Goal: Information Seeking & Learning: Learn about a topic

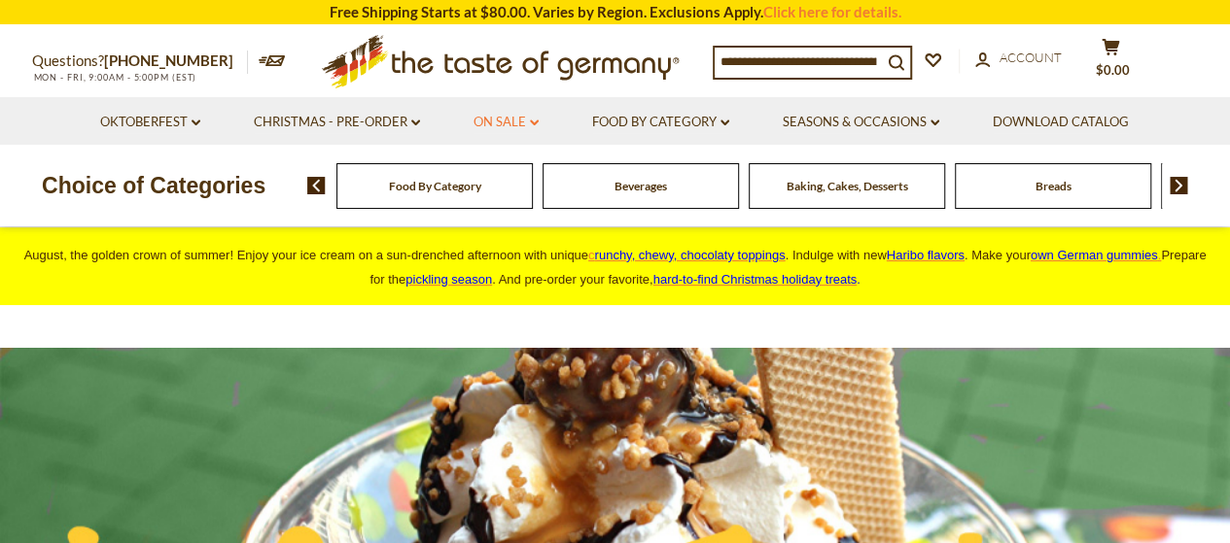
click at [508, 121] on link "On Sale dropdown_arrow" at bounding box center [505, 122] width 65 height 21
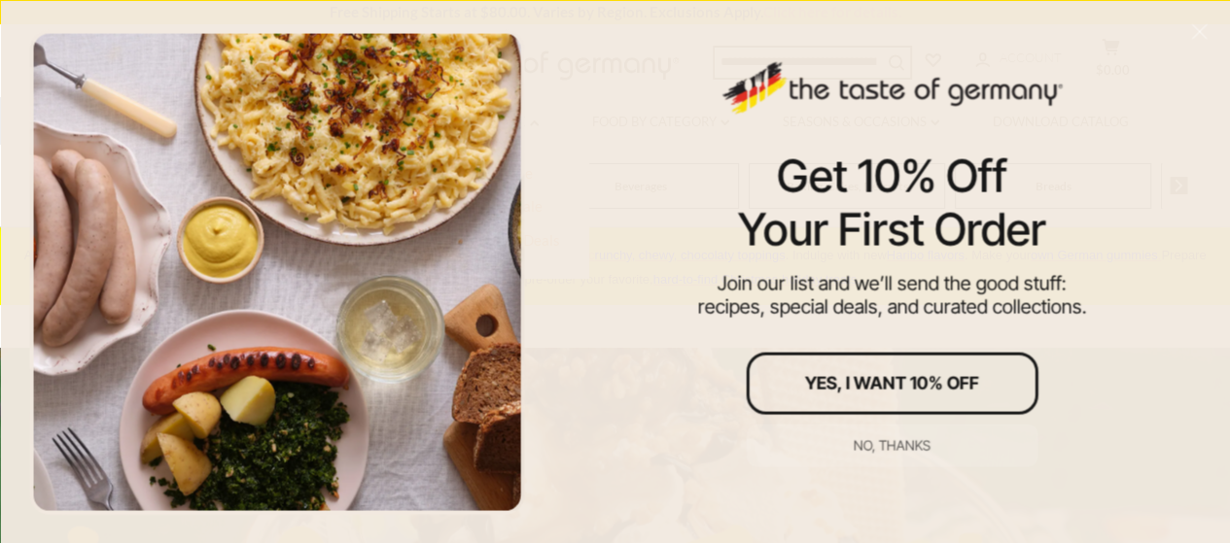
click at [502, 169] on div at bounding box center [276, 271] width 495 height 485
click at [896, 448] on div "No, thanks" at bounding box center [891, 445] width 77 height 14
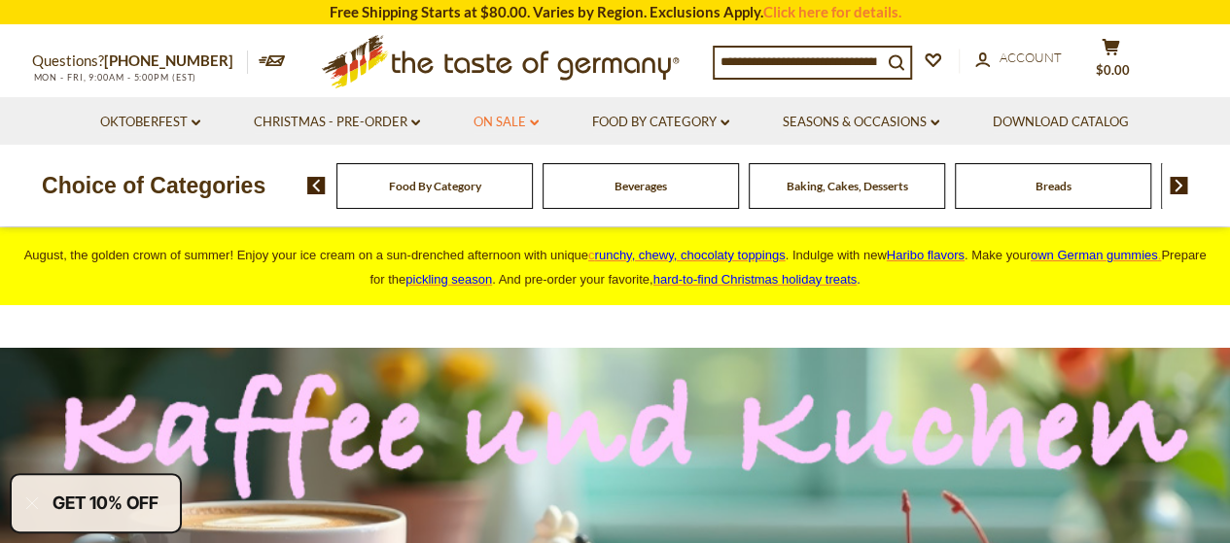
click at [498, 120] on link "On Sale dropdown_arrow" at bounding box center [505, 122] width 65 height 21
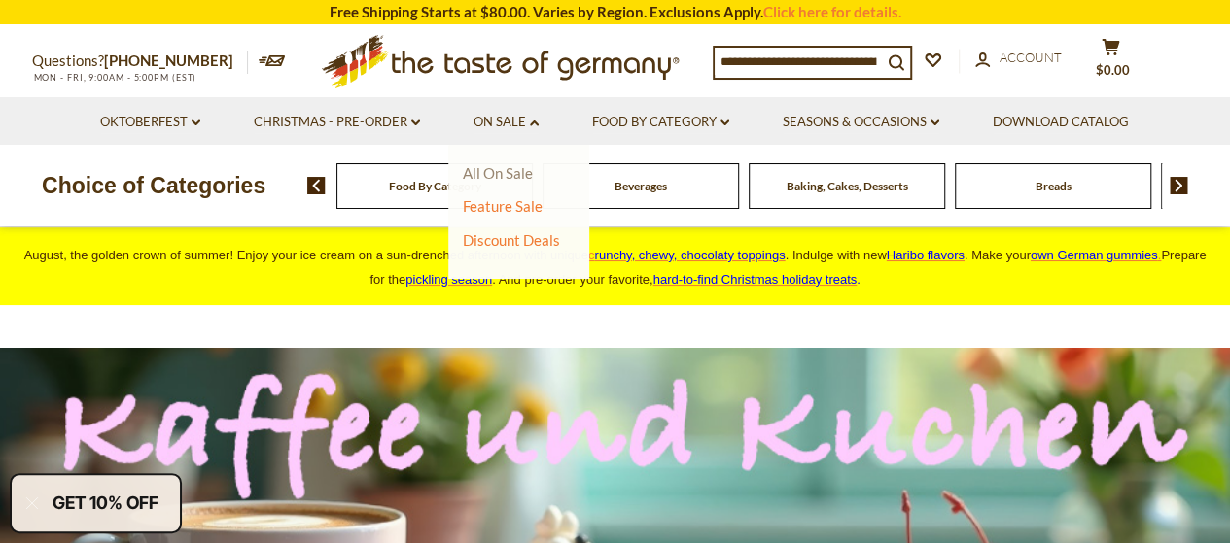
click at [504, 170] on link "All On Sale" at bounding box center [498, 172] width 70 height 17
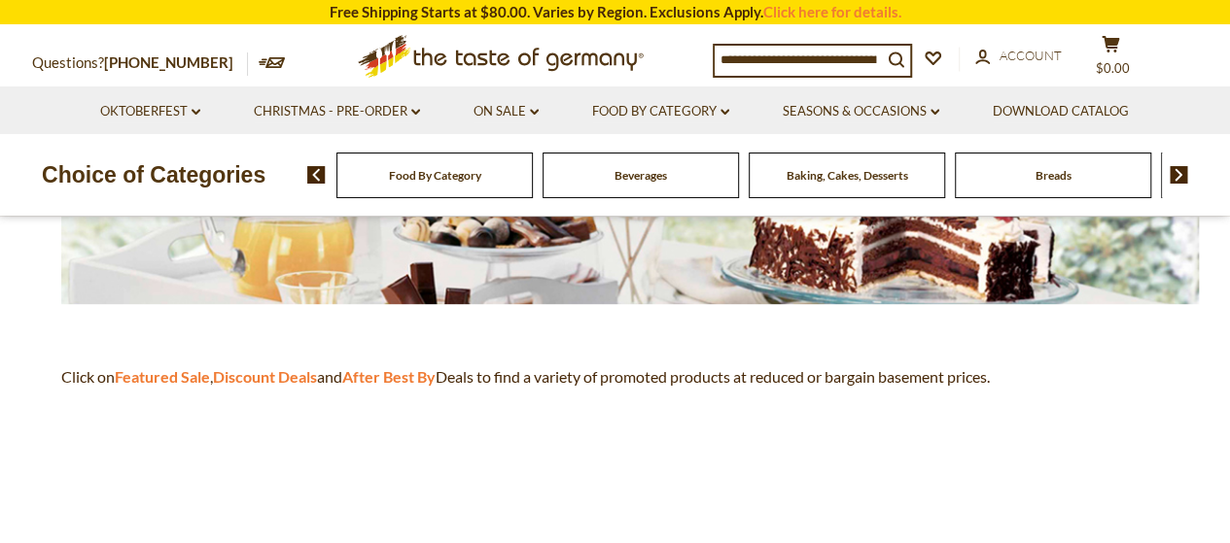
scroll to position [486, 0]
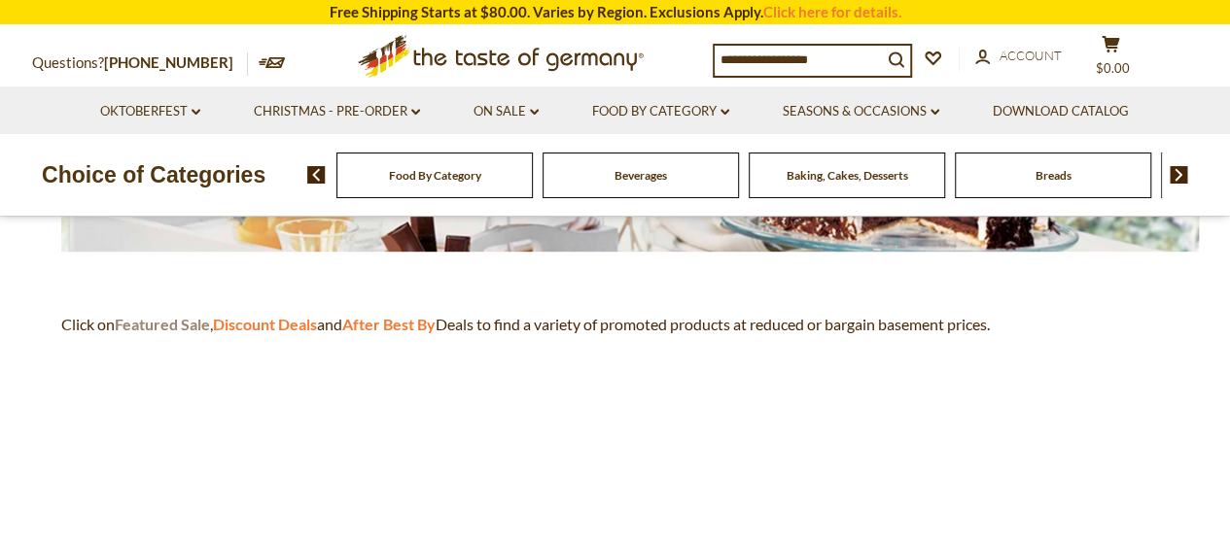
click at [171, 317] on strong "Featured Sale" at bounding box center [162, 324] width 95 height 18
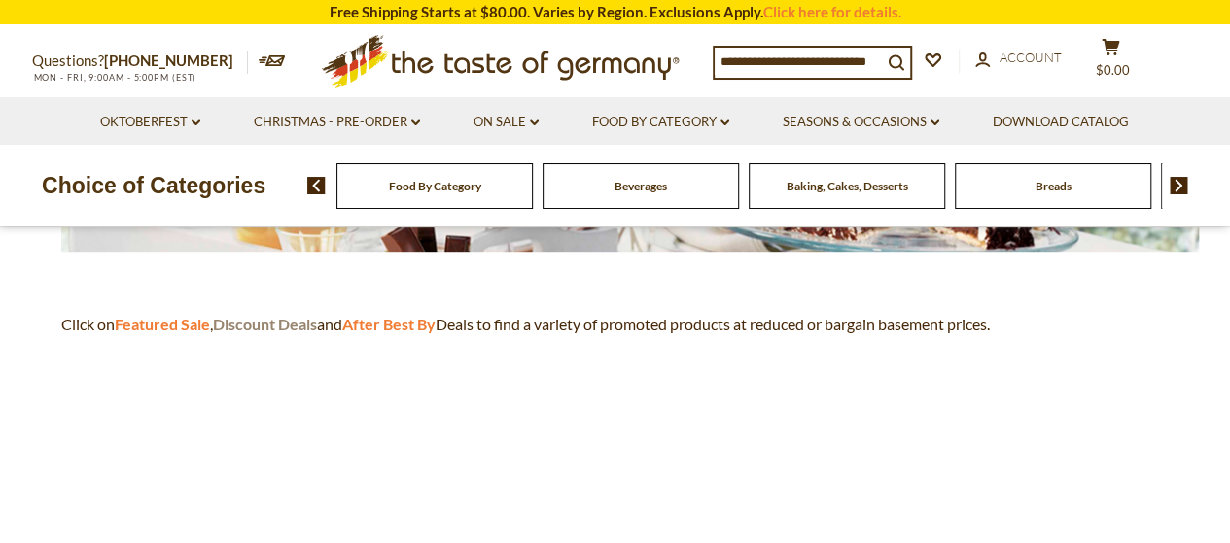
click at [265, 315] on strong "Discount Deals" at bounding box center [265, 324] width 104 height 18
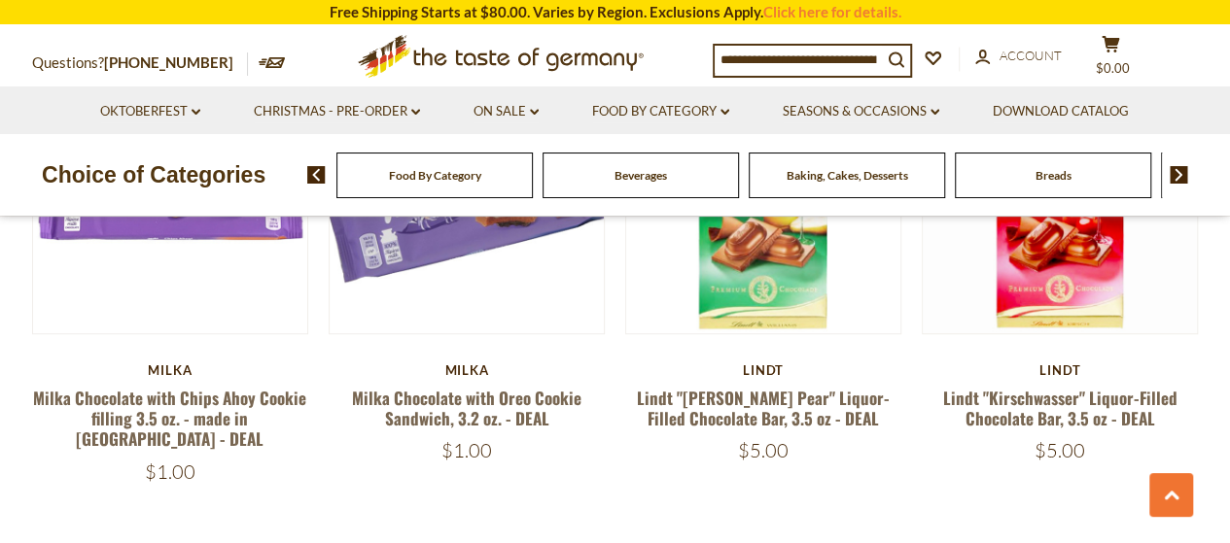
scroll to position [4471, 0]
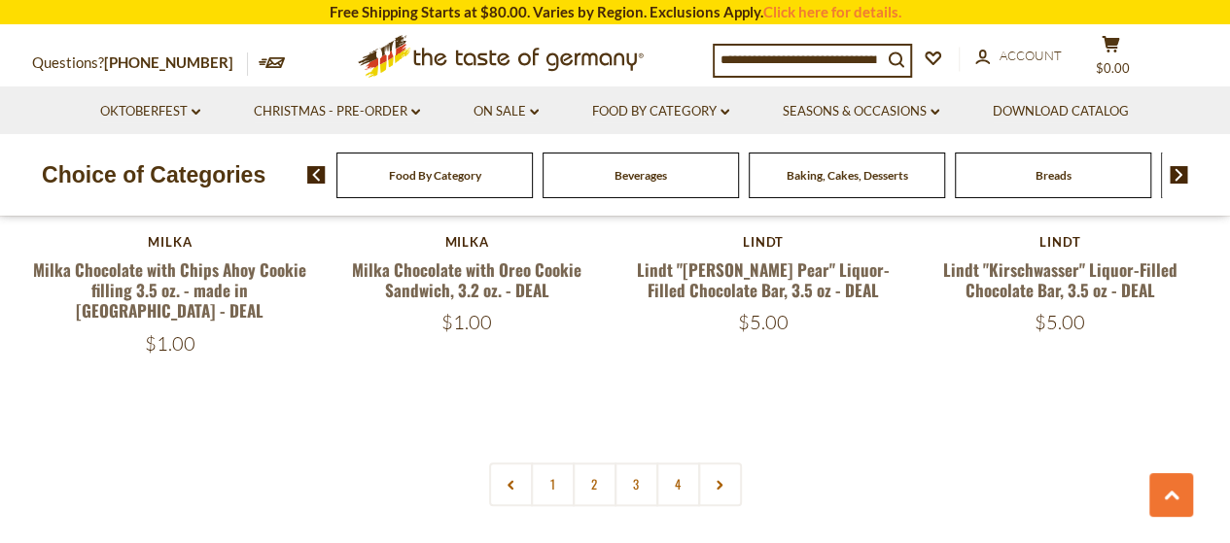
click at [603, 463] on link "2" at bounding box center [594, 485] width 44 height 44
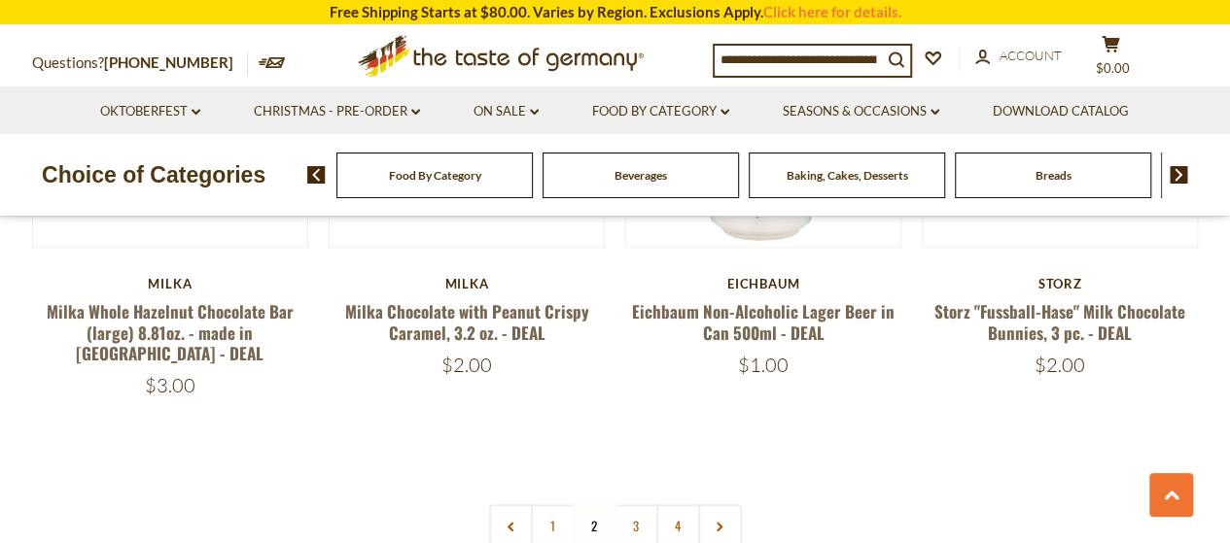
scroll to position [4436, 0]
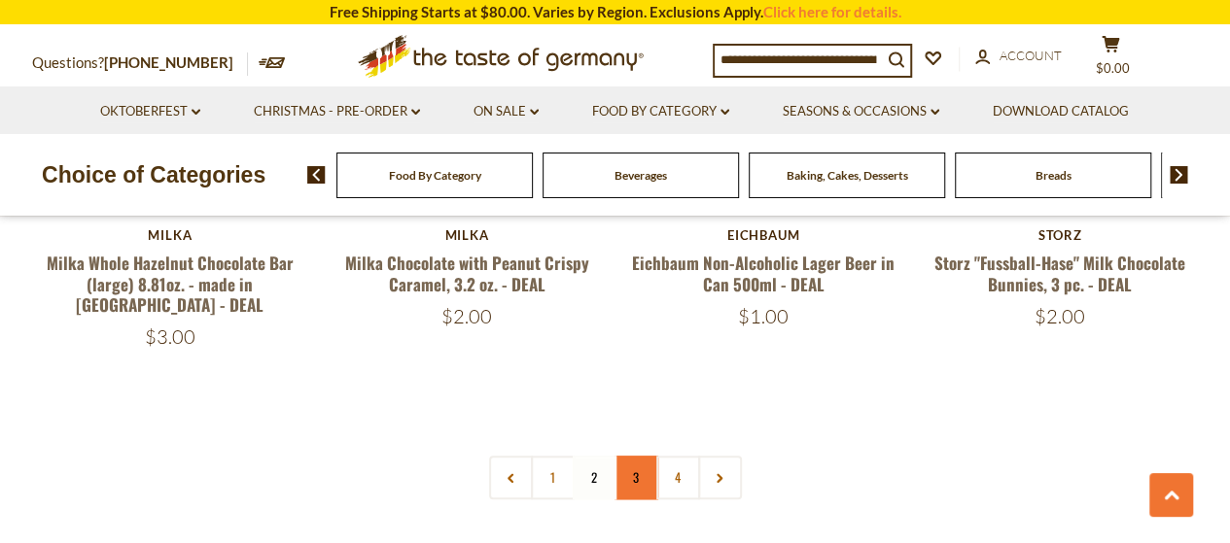
click at [629, 456] on link "3" at bounding box center [636, 478] width 44 height 44
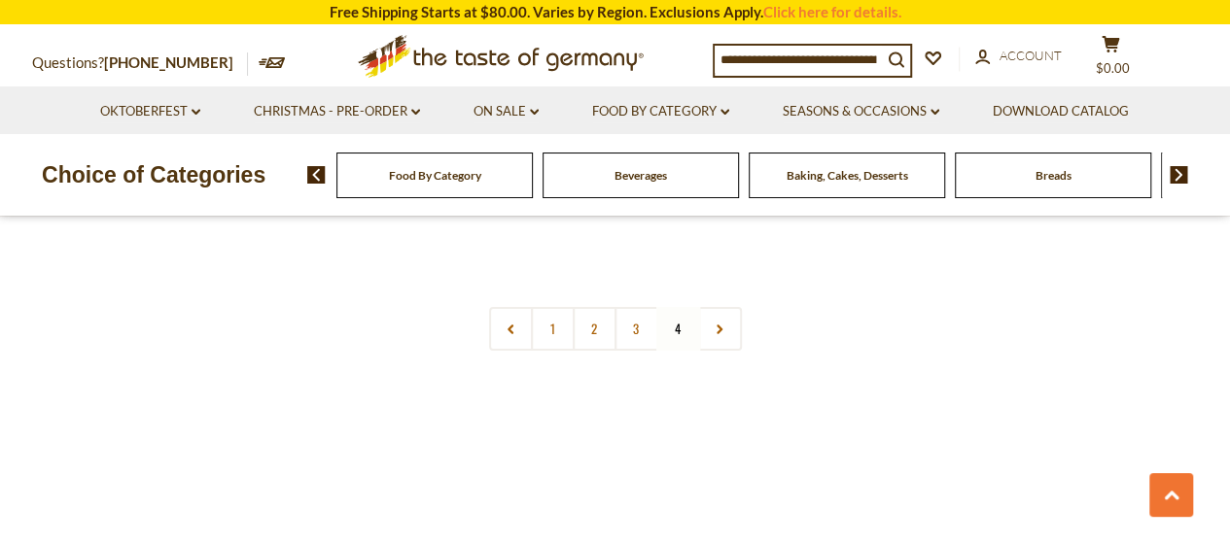
scroll to position [3270, 0]
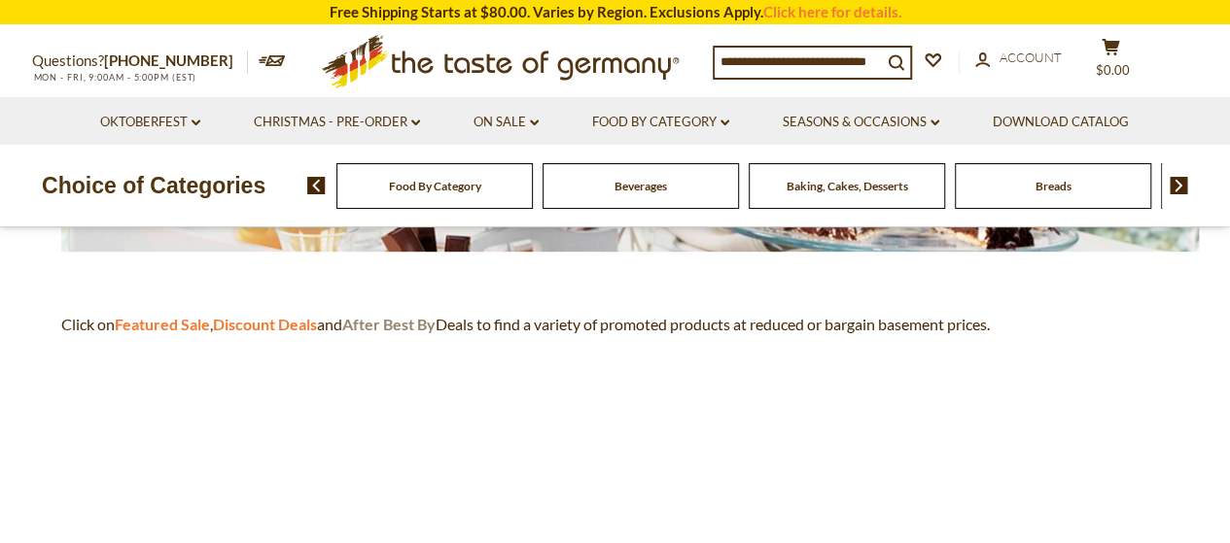
click at [408, 319] on strong "After Best By" at bounding box center [388, 324] width 93 height 18
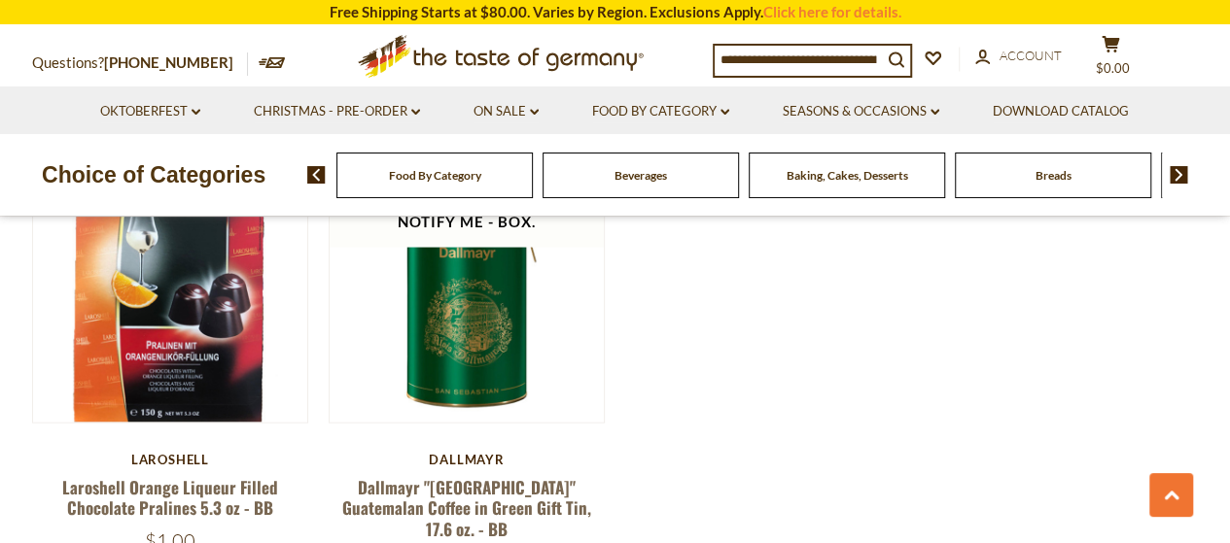
scroll to position [1944, 0]
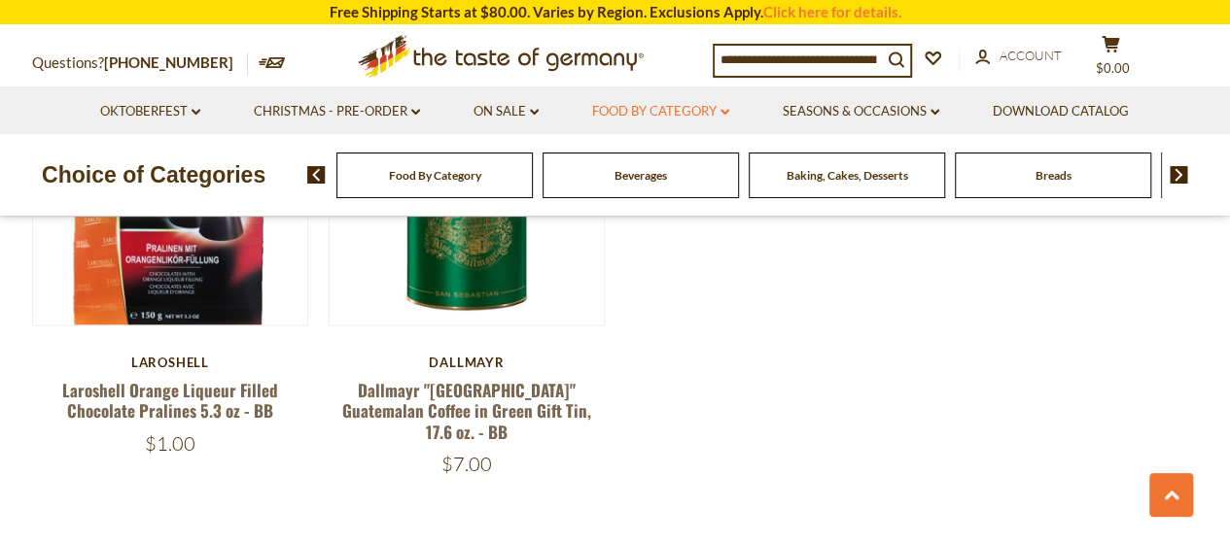
click at [690, 100] on li "Food By Category dropdown_arrow All Food By Category Taste of Germany Collectio…" at bounding box center [661, 111] width 188 height 48
click at [690, 105] on link "Food By Category dropdown_arrow" at bounding box center [660, 111] width 137 height 21
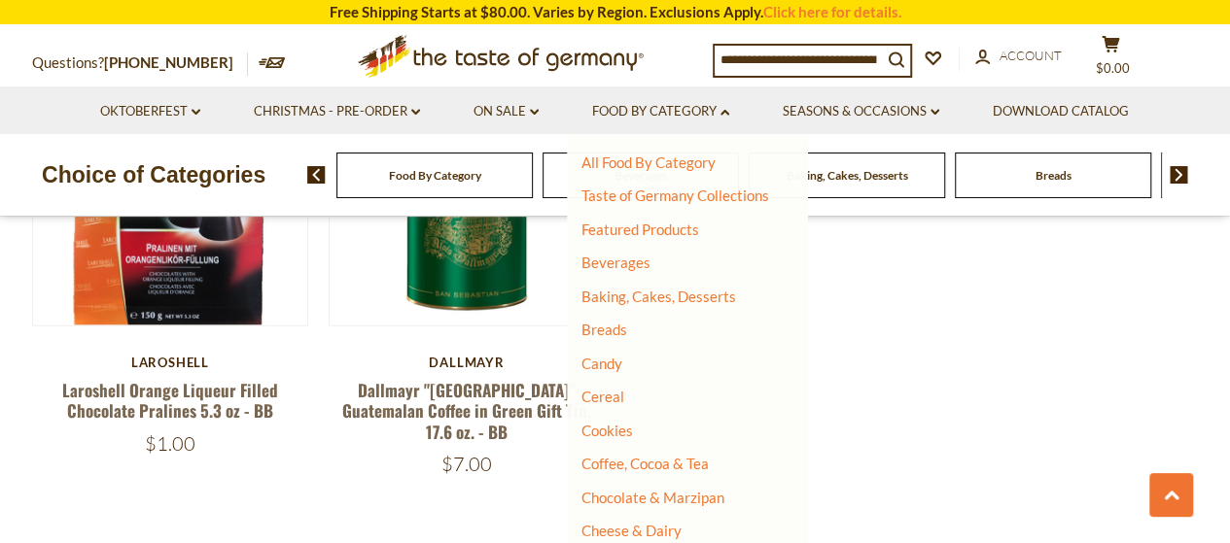
scroll to position [97, 0]
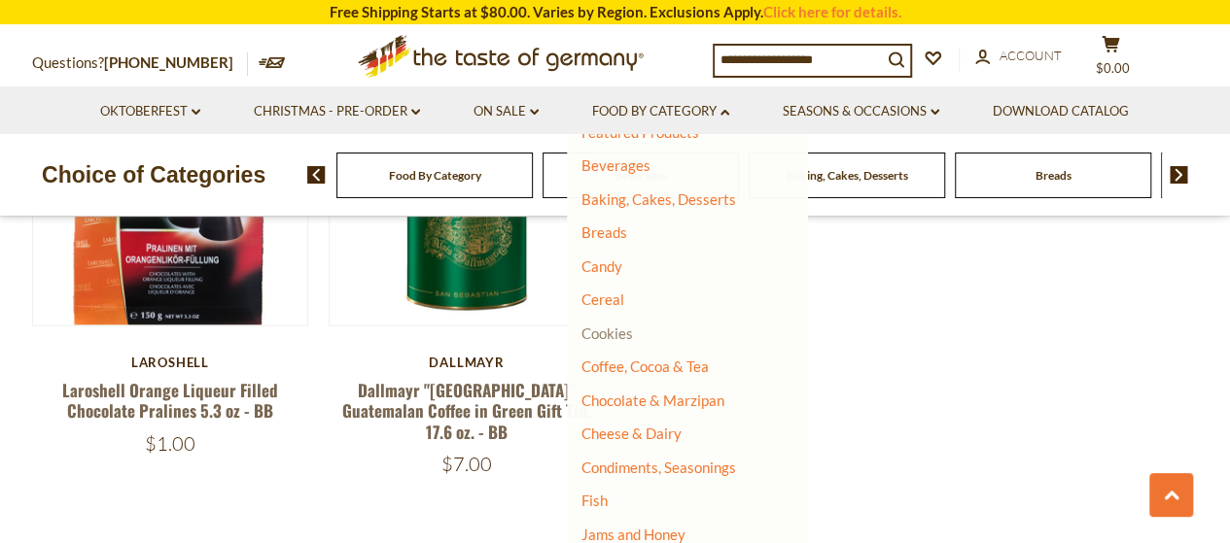
click at [598, 333] on link "Cookies" at bounding box center [607, 333] width 52 height 17
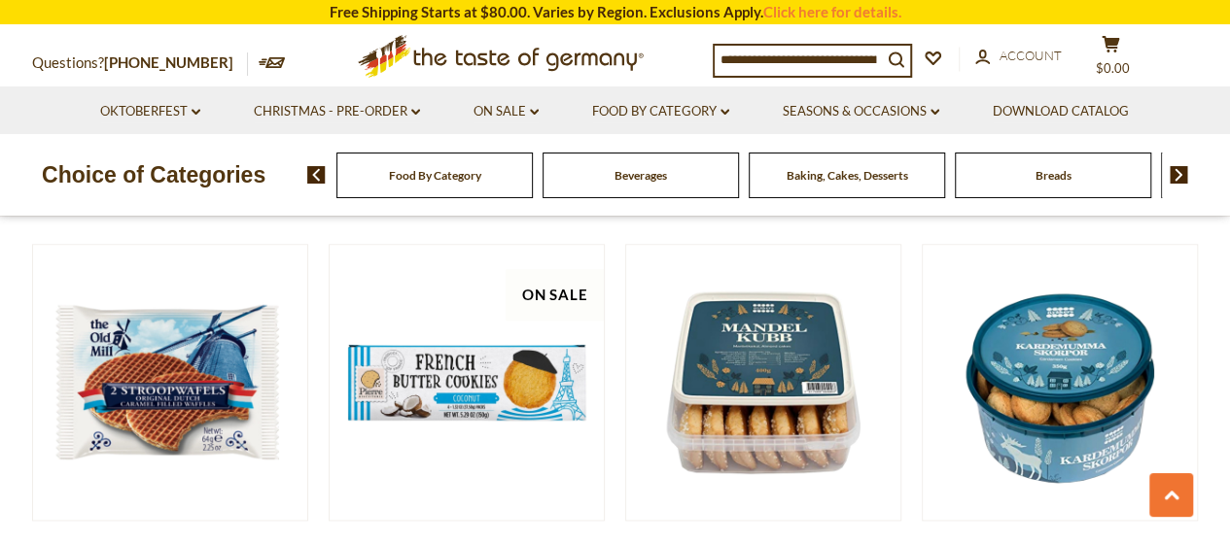
scroll to position [972, 0]
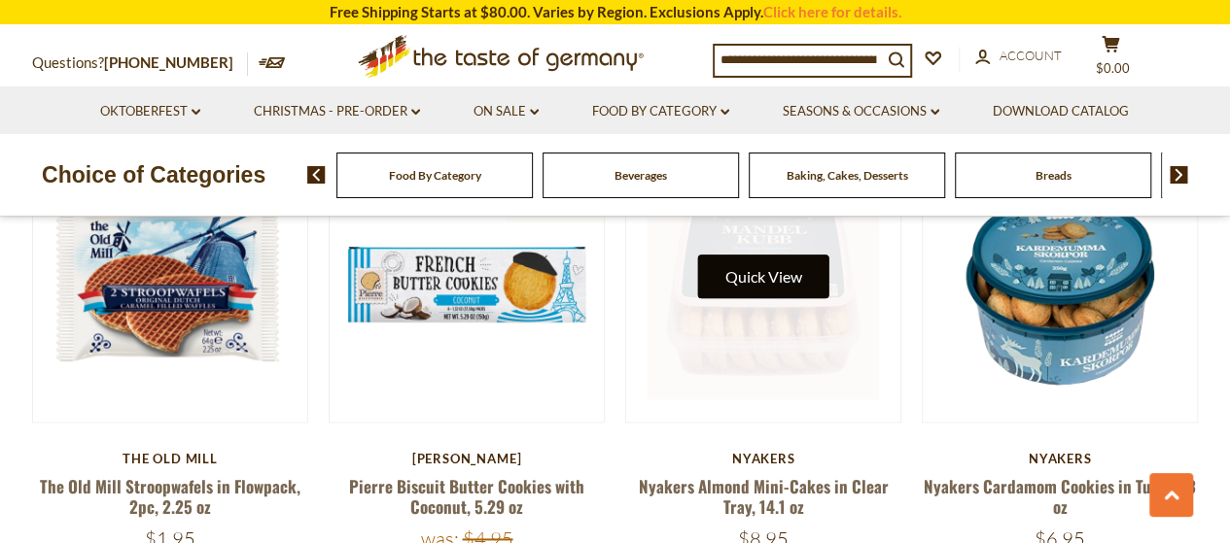
click at [776, 277] on button "Quick View" at bounding box center [763, 277] width 131 height 44
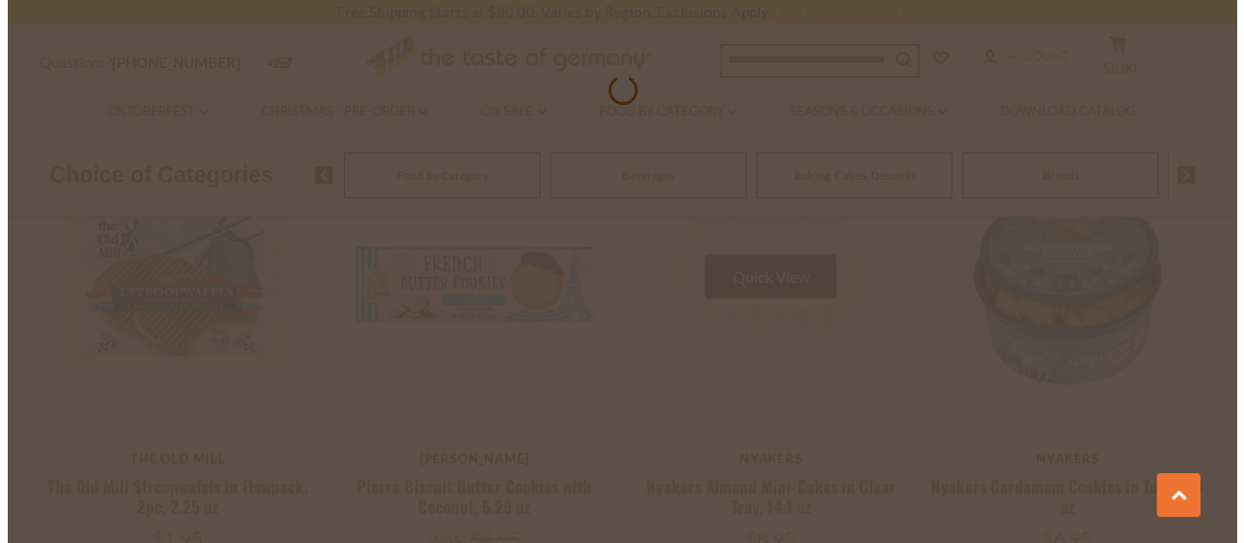
scroll to position [1073, 0]
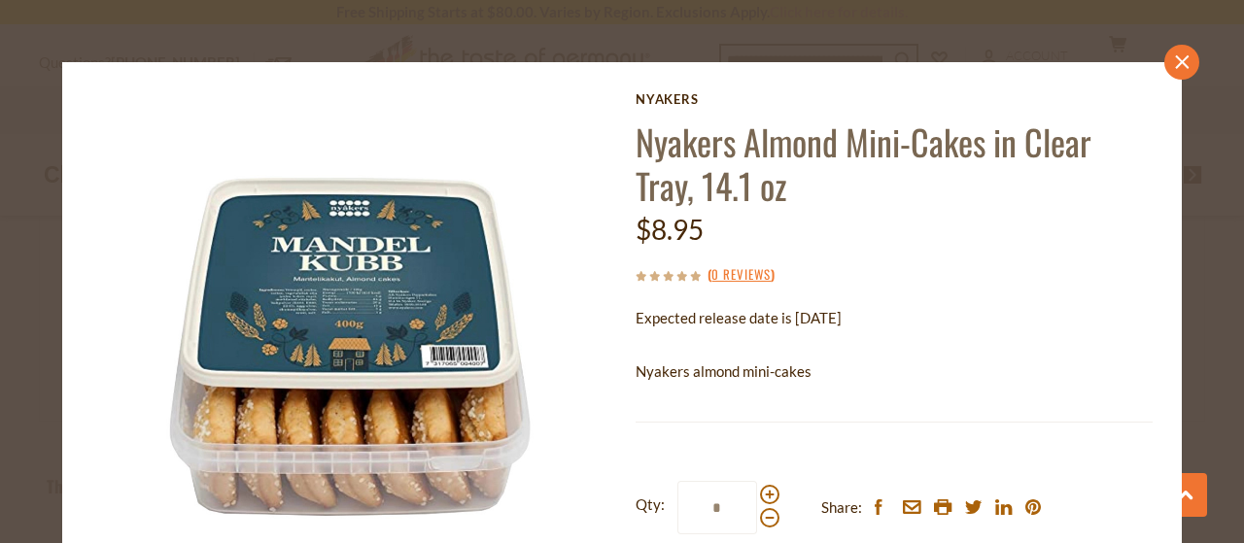
click at [1175, 55] on icon "close" at bounding box center [1182, 62] width 15 height 15
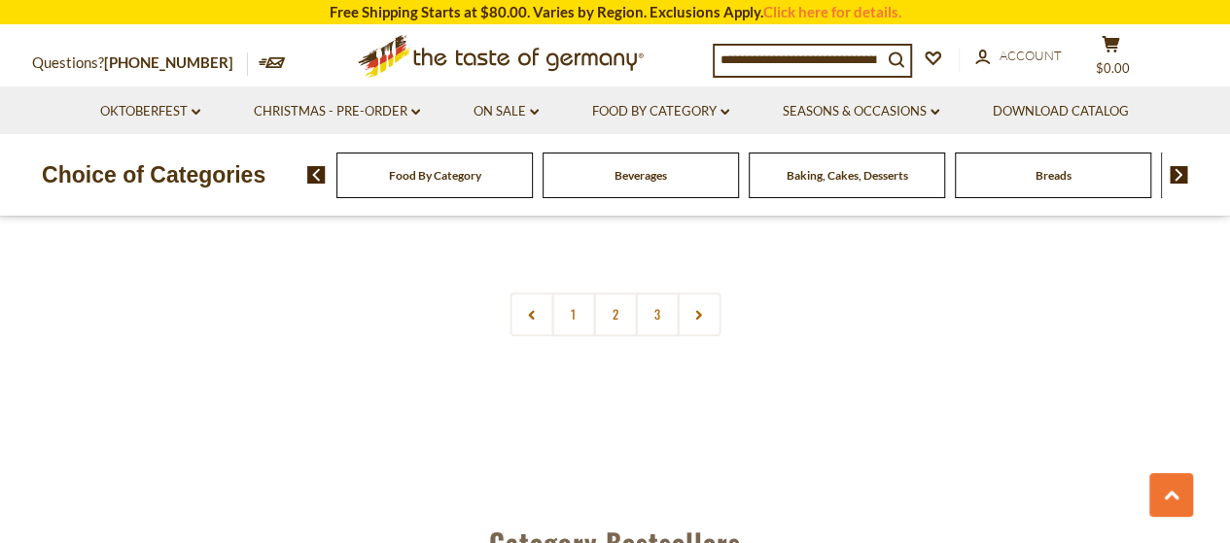
scroll to position [4860, 0]
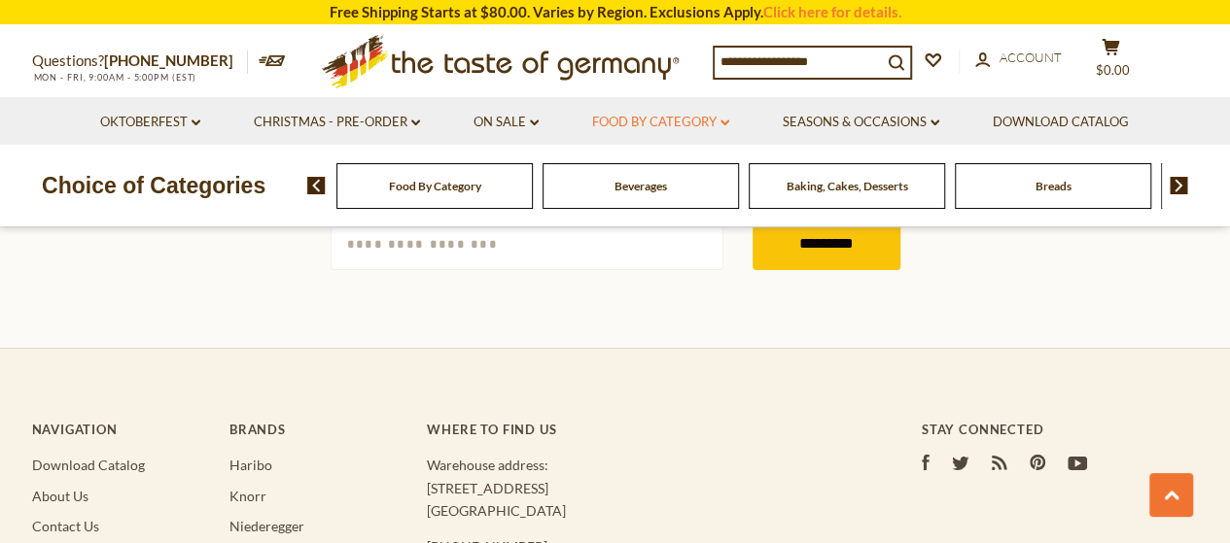
scroll to position [1944, 0]
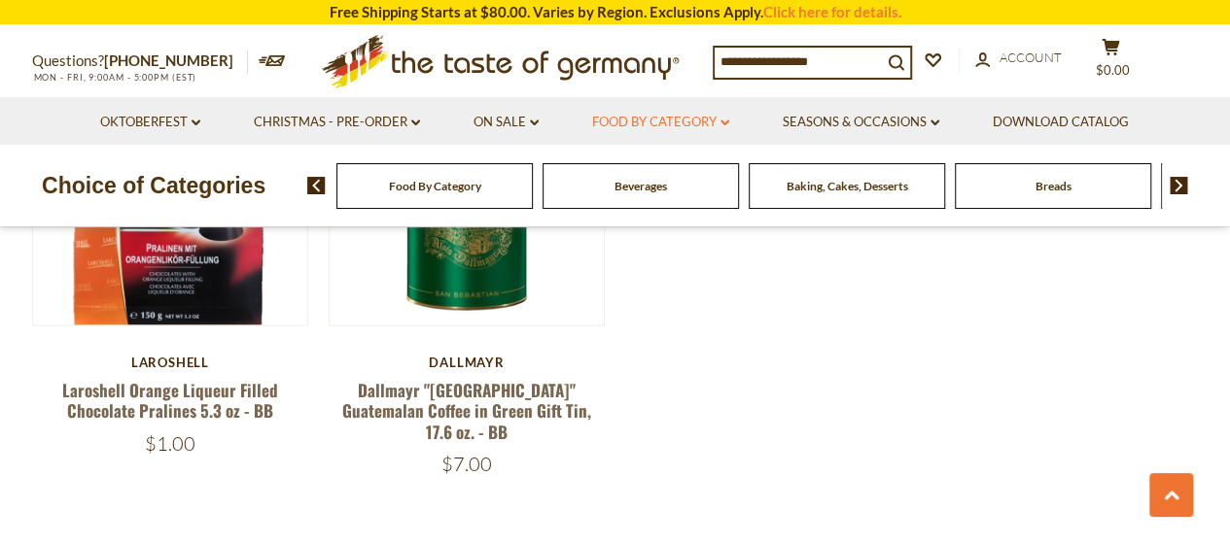
click at [682, 124] on link "Food By Category dropdown_arrow" at bounding box center [660, 122] width 137 height 21
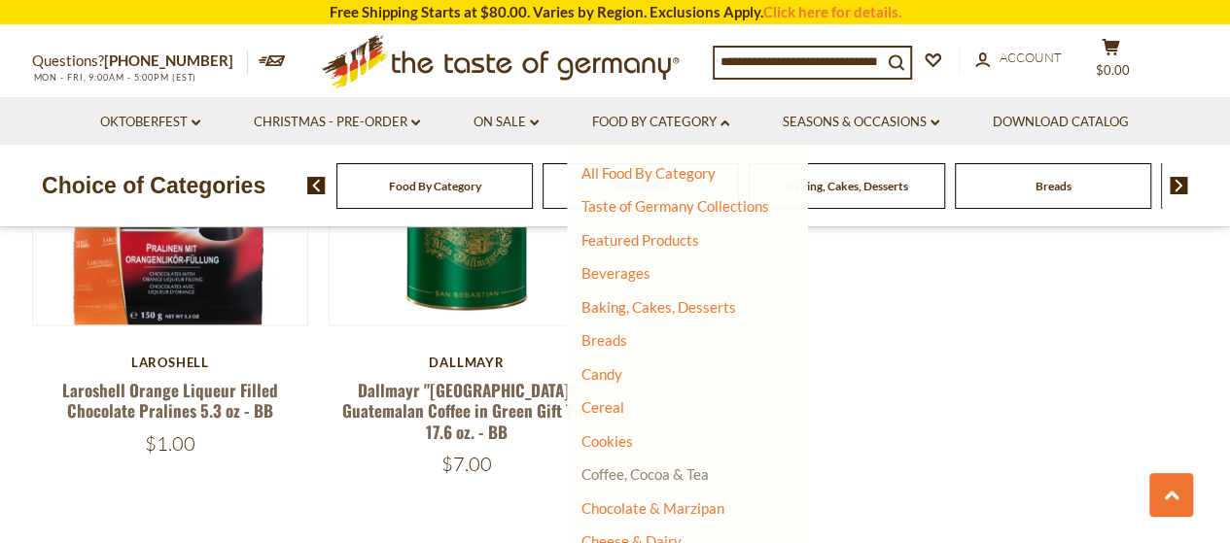
click at [661, 468] on link "Coffee, Cocoa & Tea" at bounding box center [644, 474] width 127 height 17
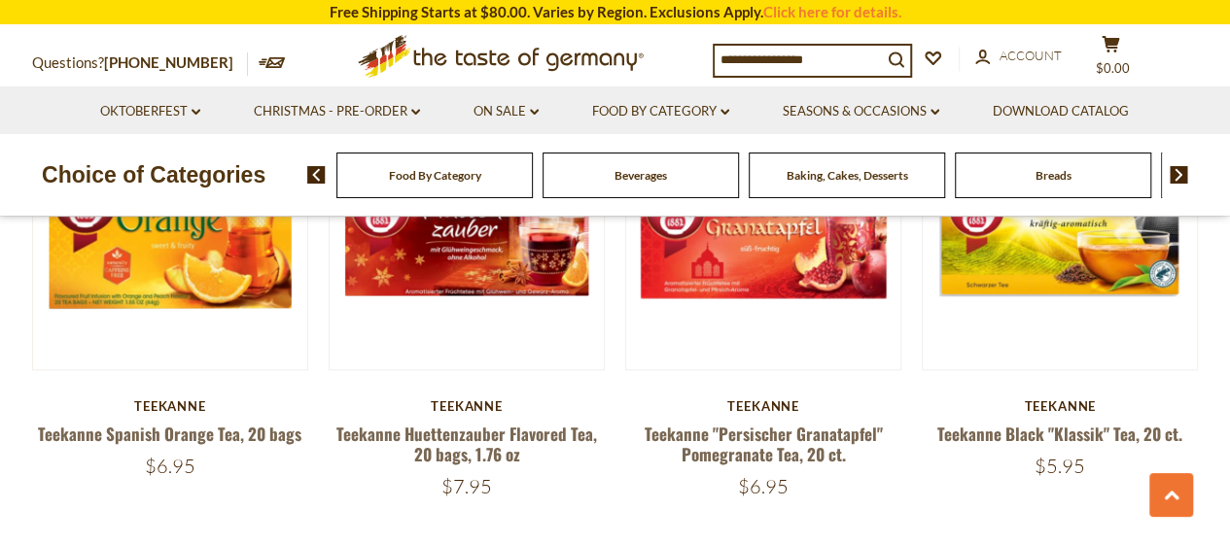
scroll to position [4568, 0]
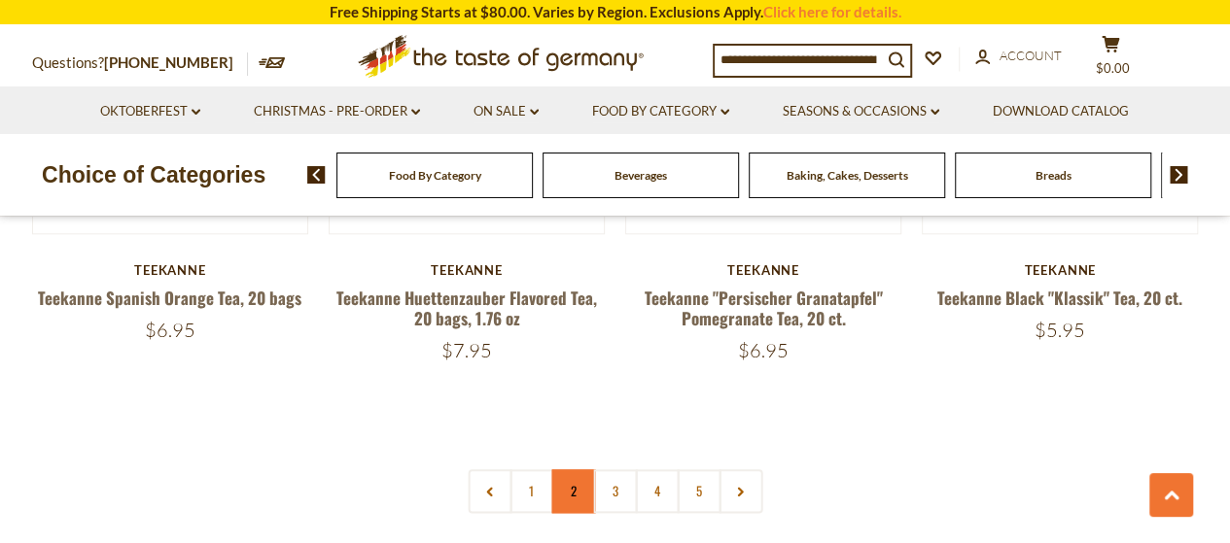
click at [571, 469] on link "2" at bounding box center [573, 491] width 44 height 44
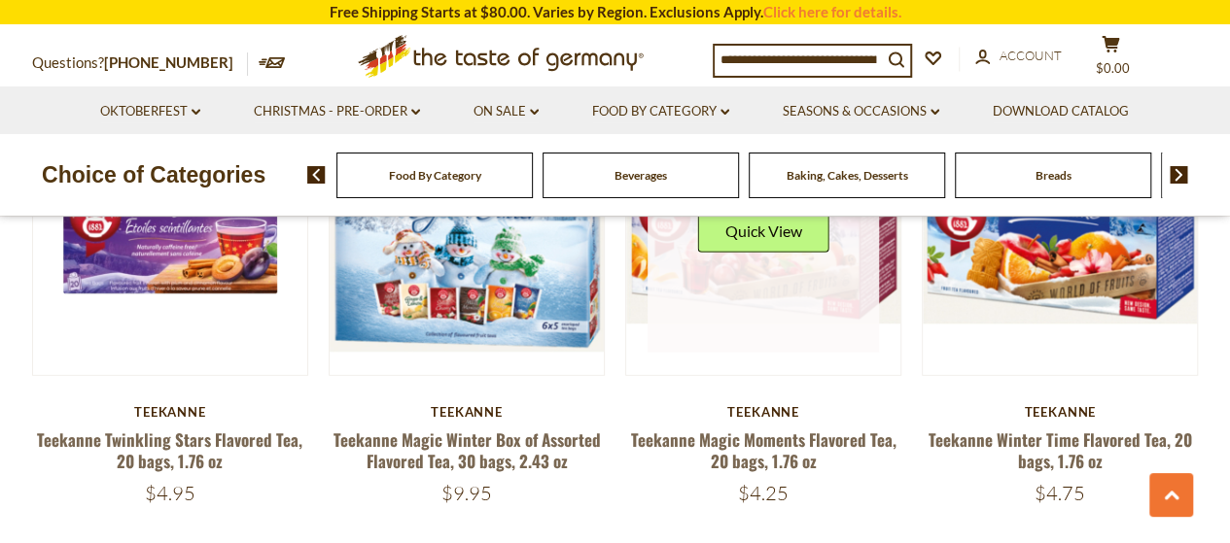
scroll to position [2896, 0]
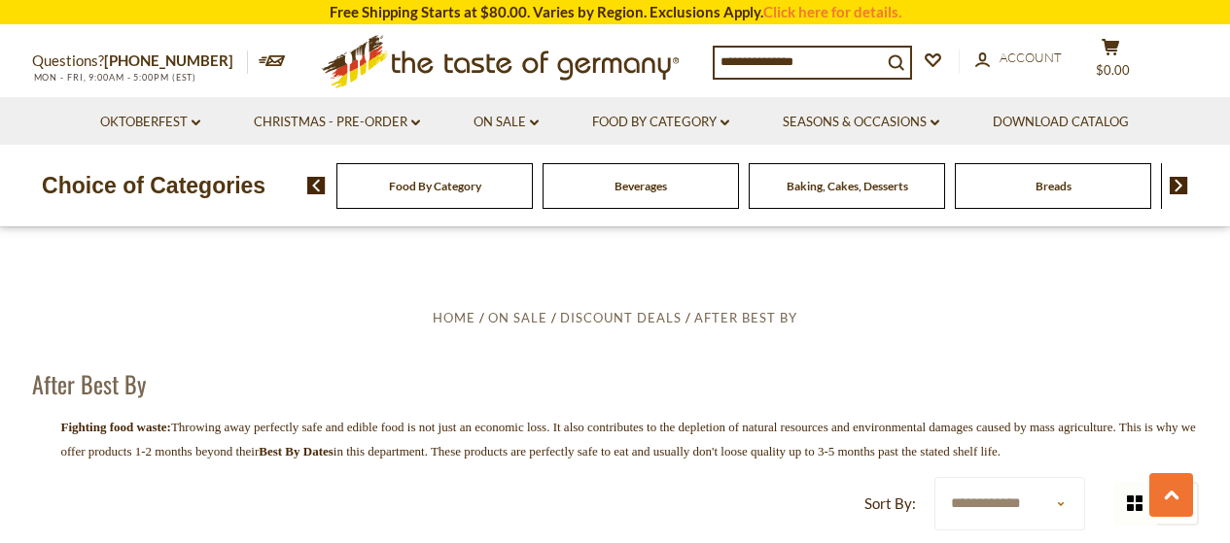
click at [678, 112] on link "Food By Category dropdown_arrow" at bounding box center [660, 122] width 137 height 21
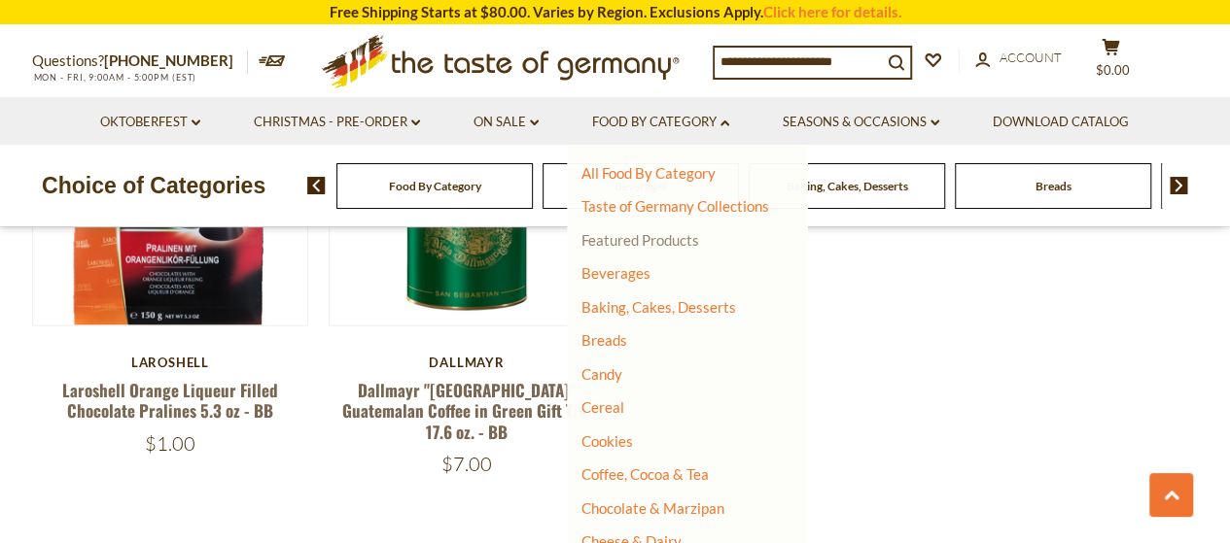
scroll to position [194, 0]
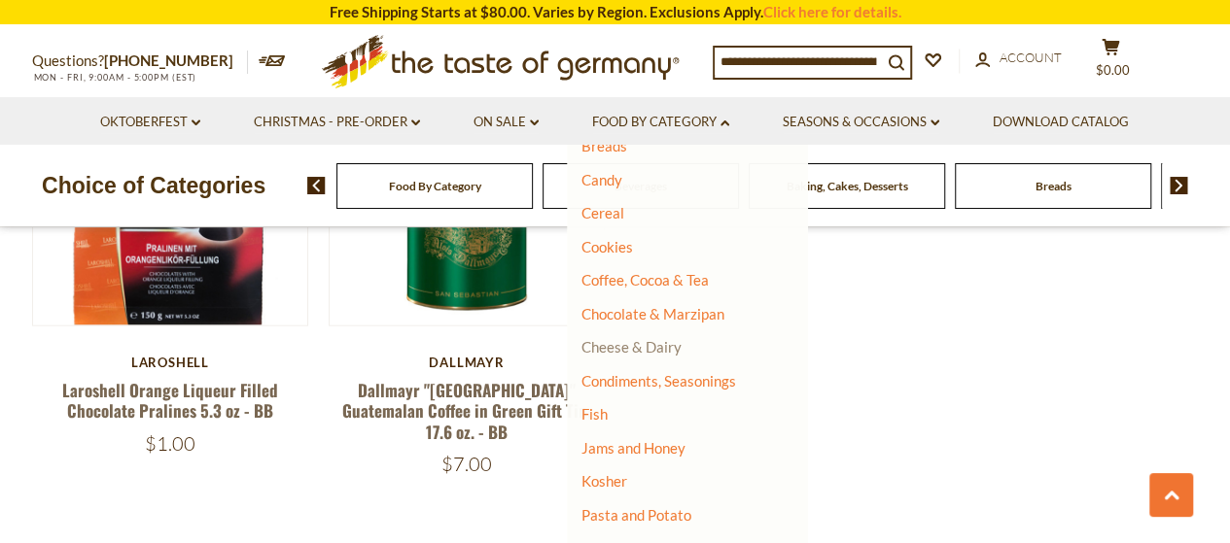
click at [635, 346] on link "Cheese & Dairy" at bounding box center [631, 346] width 100 height 17
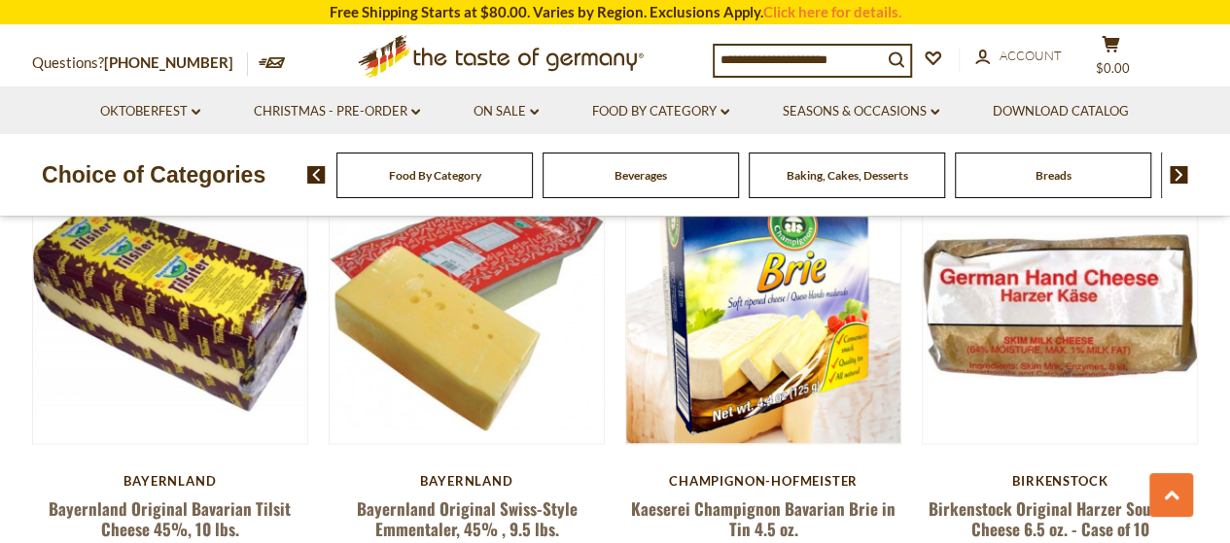
scroll to position [1555, 0]
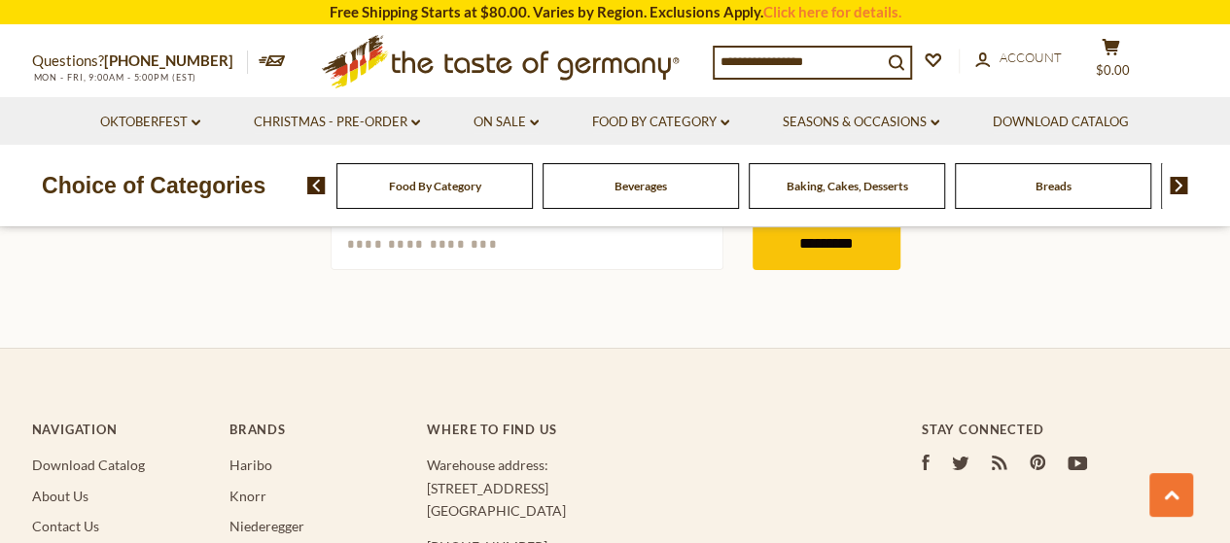
scroll to position [1944, 0]
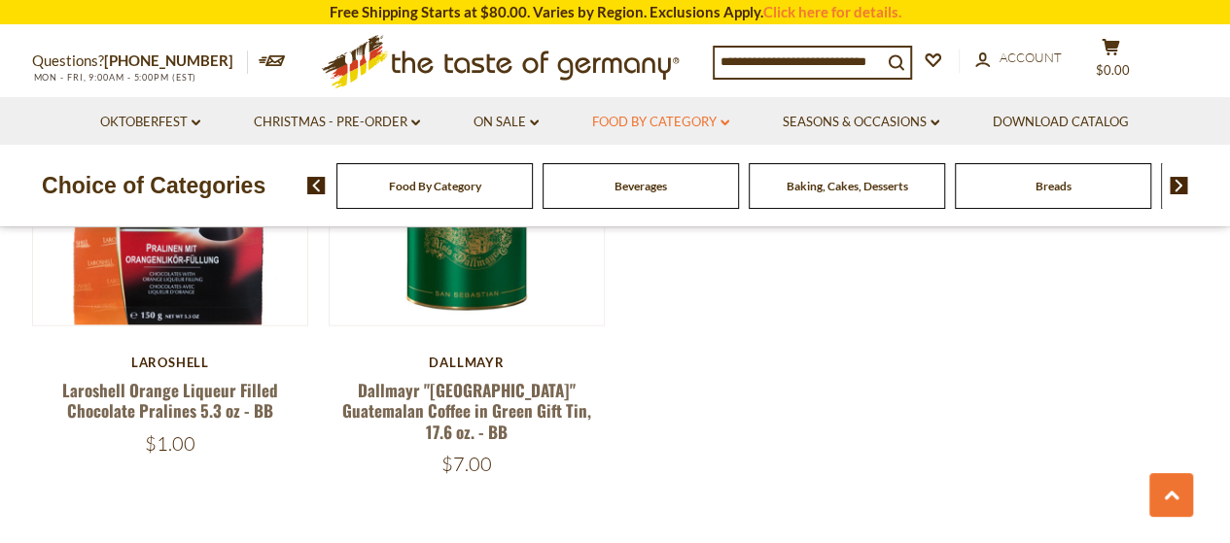
click at [643, 125] on link "Food By Category dropdown_arrow" at bounding box center [660, 122] width 137 height 21
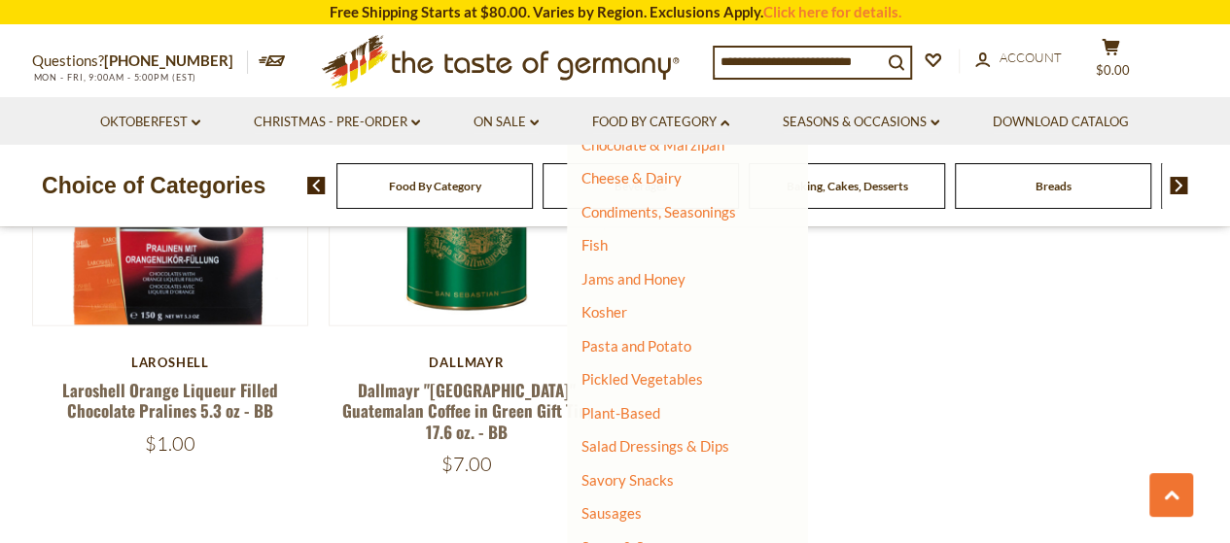
scroll to position [389, 0]
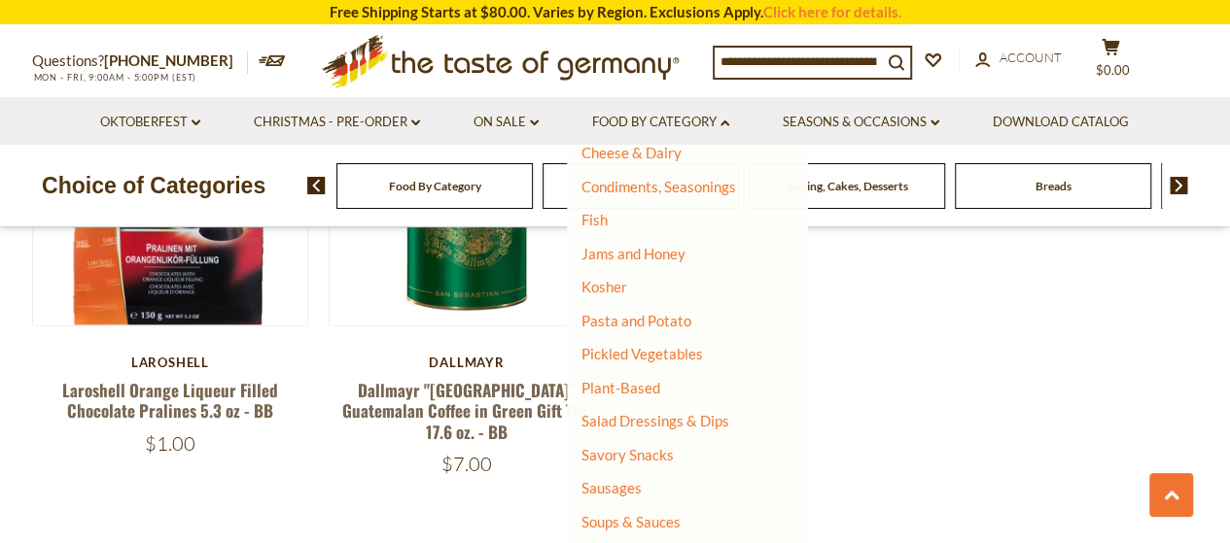
drag, startPoint x: 599, startPoint y: 287, endPoint x: 636, endPoint y: 285, distance: 37.0
click at [600, 285] on link "Kosher" at bounding box center [604, 286] width 46 height 17
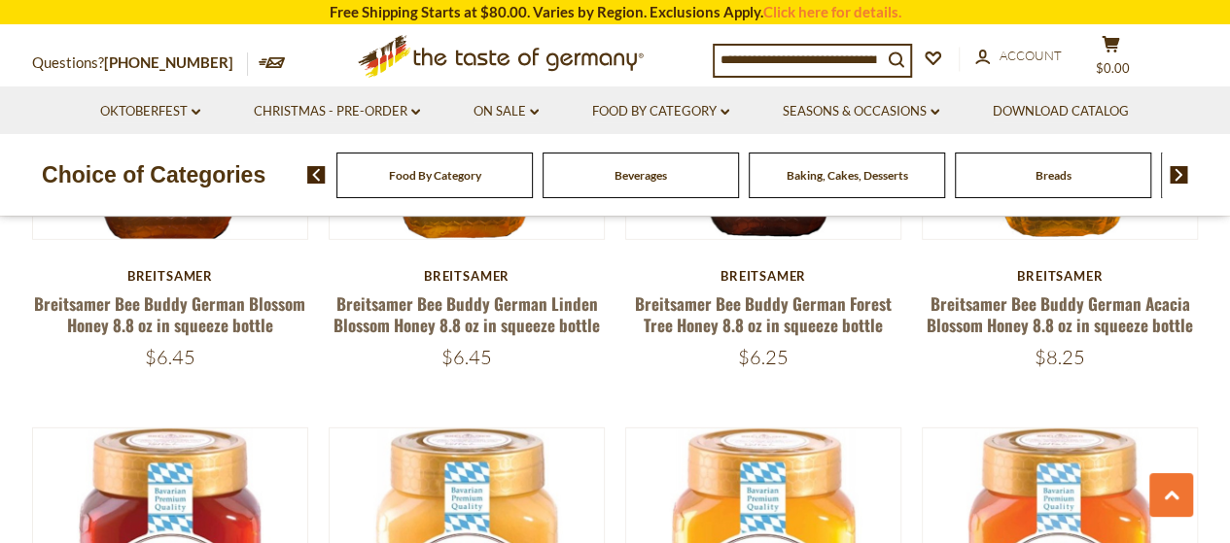
scroll to position [2916, 0]
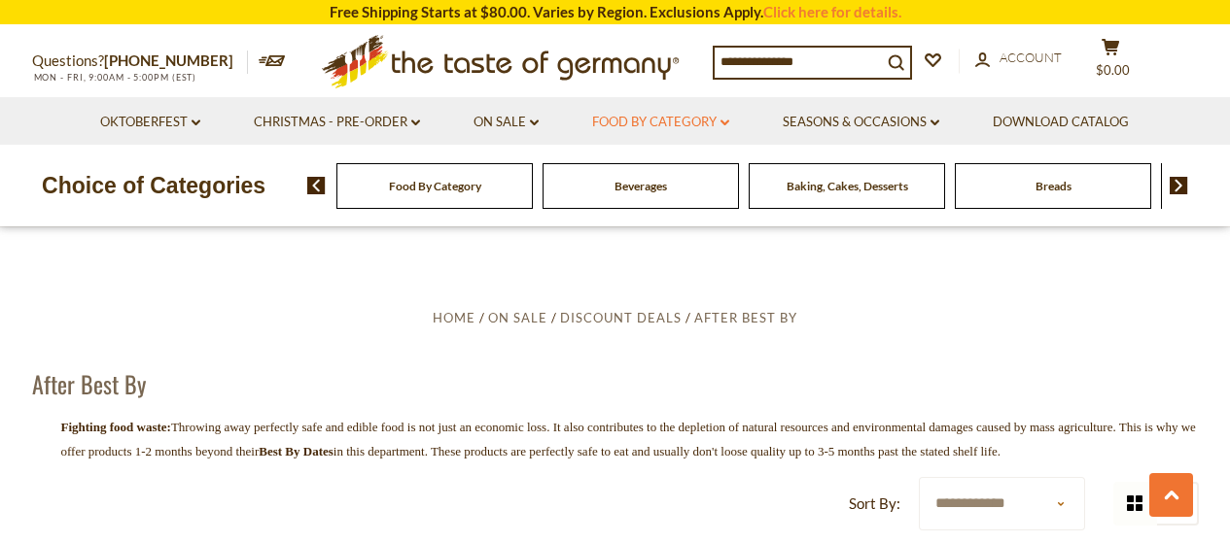
scroll to position [1121, 0]
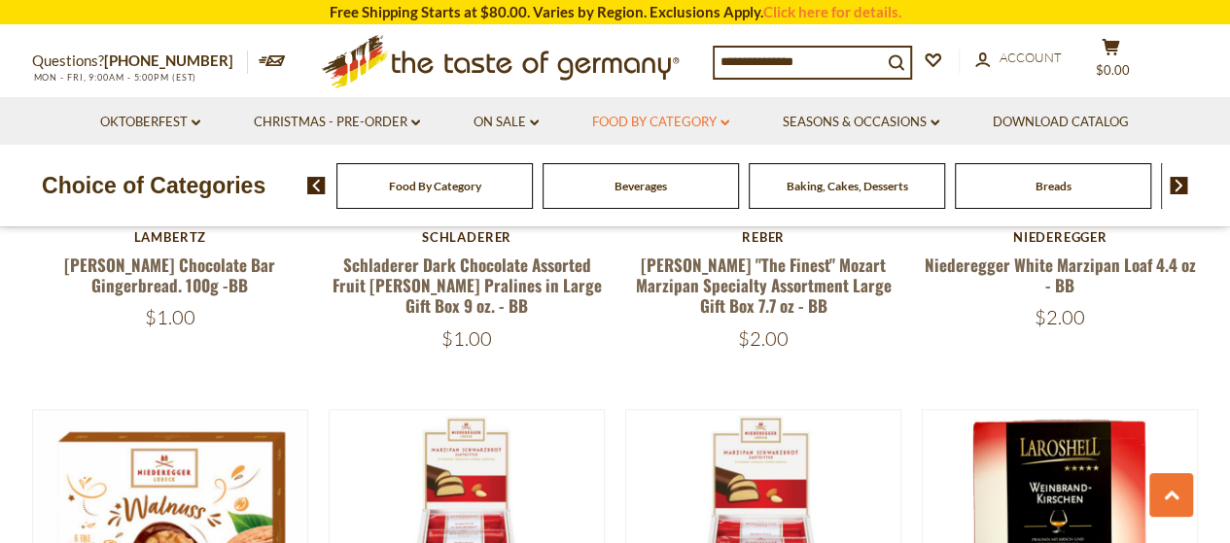
drag, startPoint x: 0, startPoint y: 0, endPoint x: 670, endPoint y: 111, distance: 678.8
click at [670, 112] on link "Food By Category dropdown_arrow" at bounding box center [660, 122] width 137 height 21
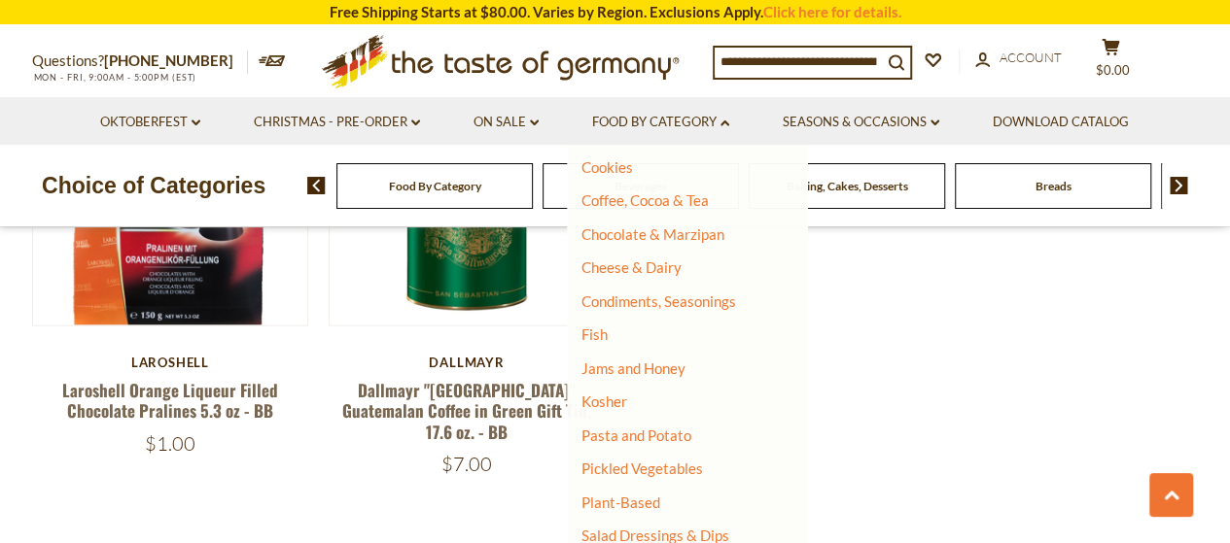
scroll to position [292, 0]
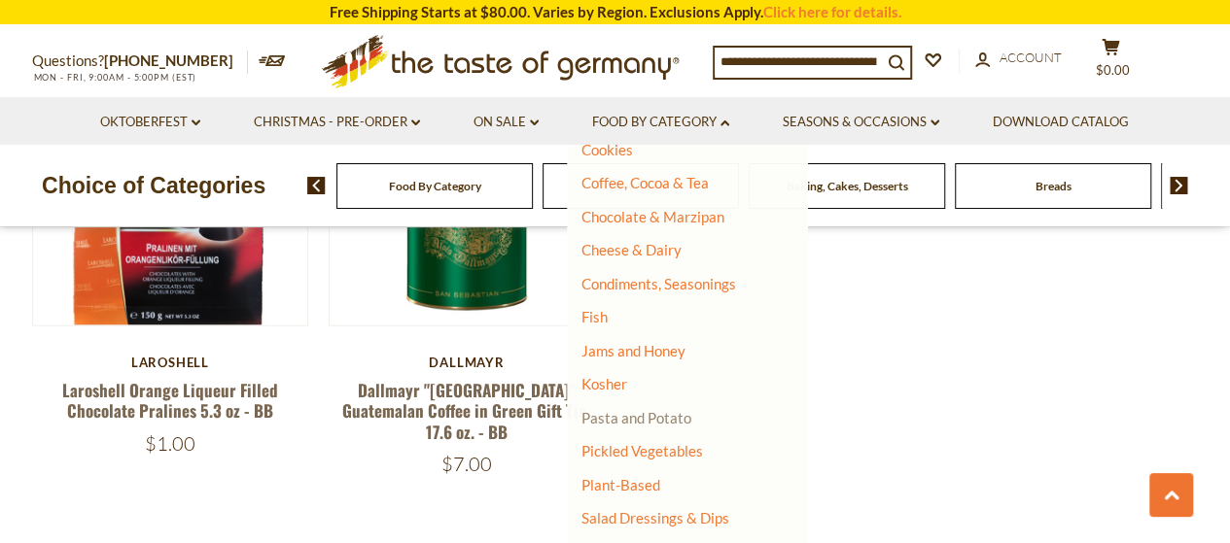
click at [629, 420] on link "Pasta and Potato" at bounding box center [636, 417] width 110 height 17
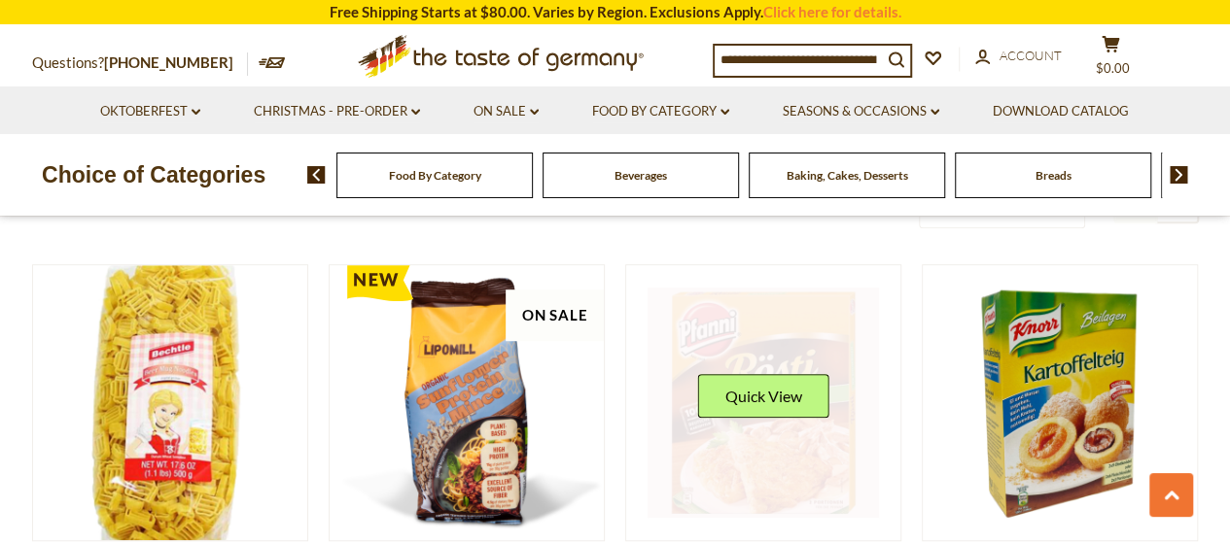
scroll to position [680, 0]
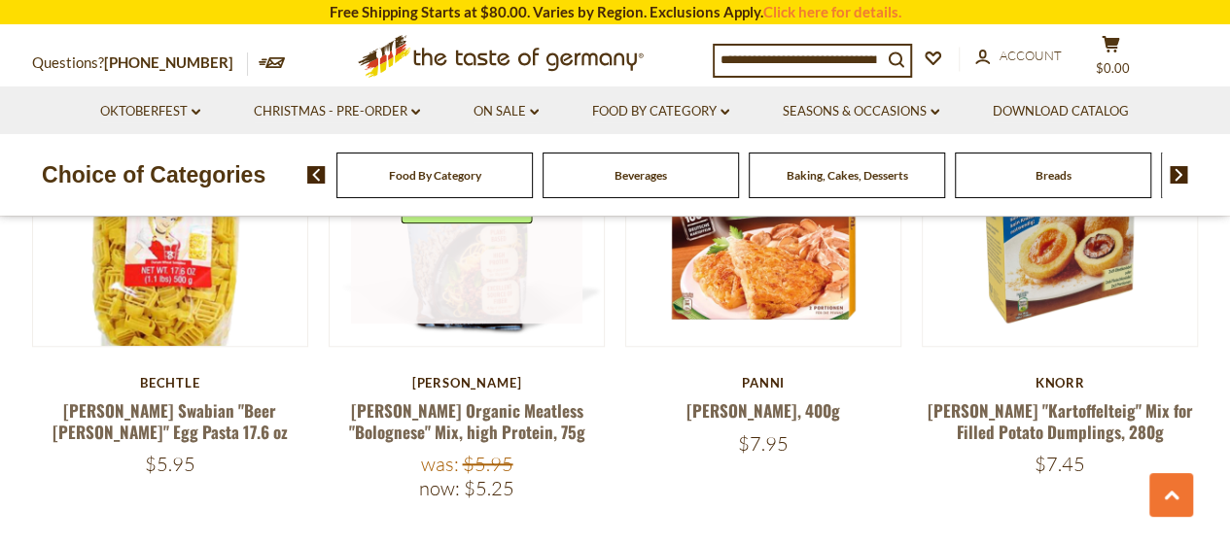
click at [496, 267] on link at bounding box center [466, 208] width 231 height 231
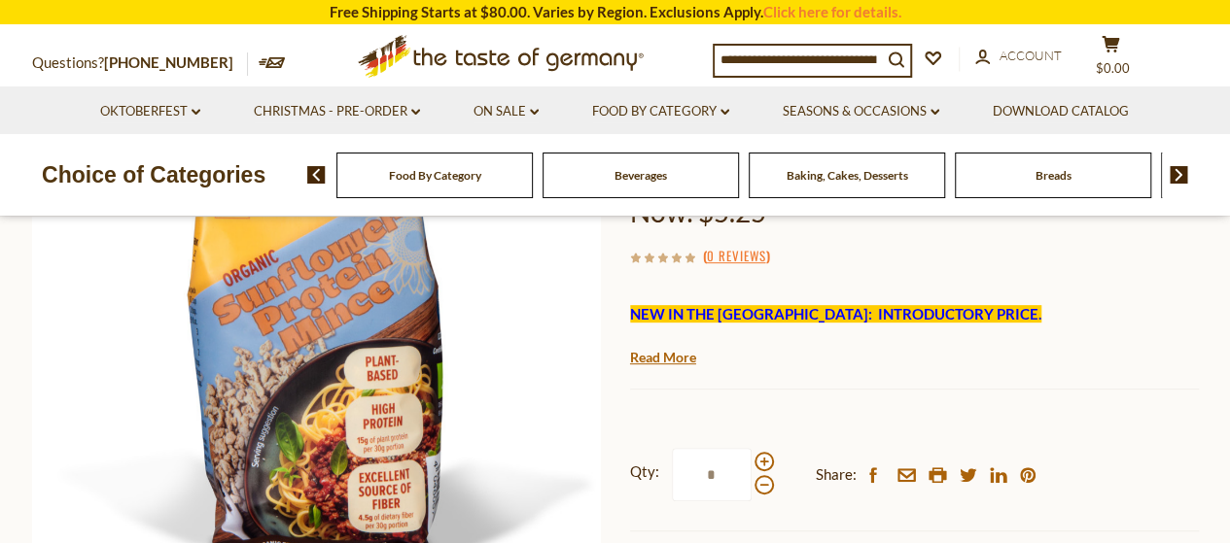
scroll to position [389, 0]
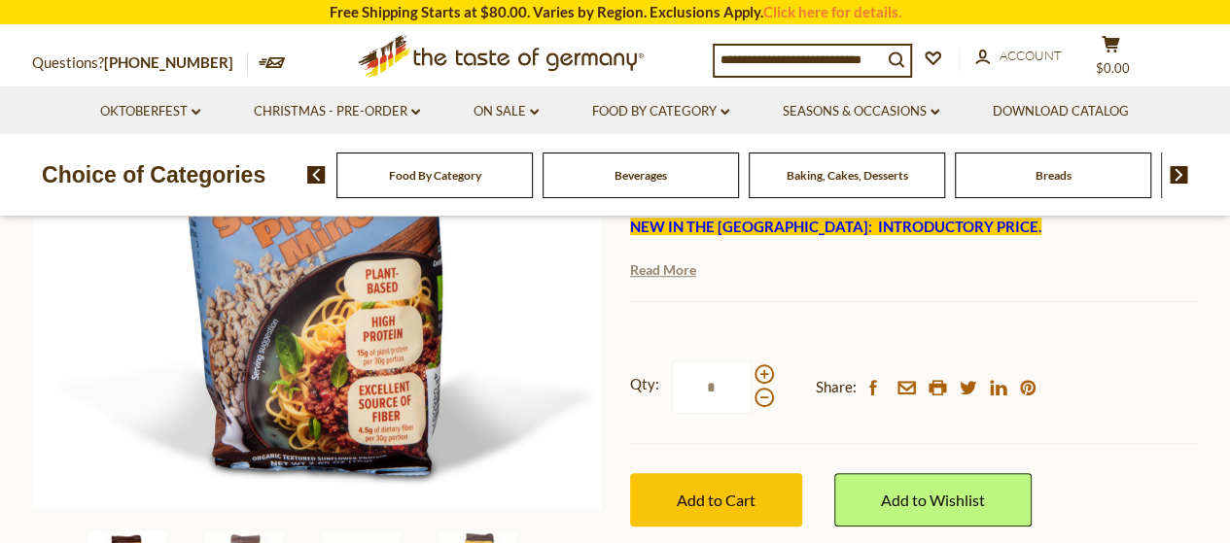
click at [663, 271] on link "Read More" at bounding box center [663, 269] width 66 height 19
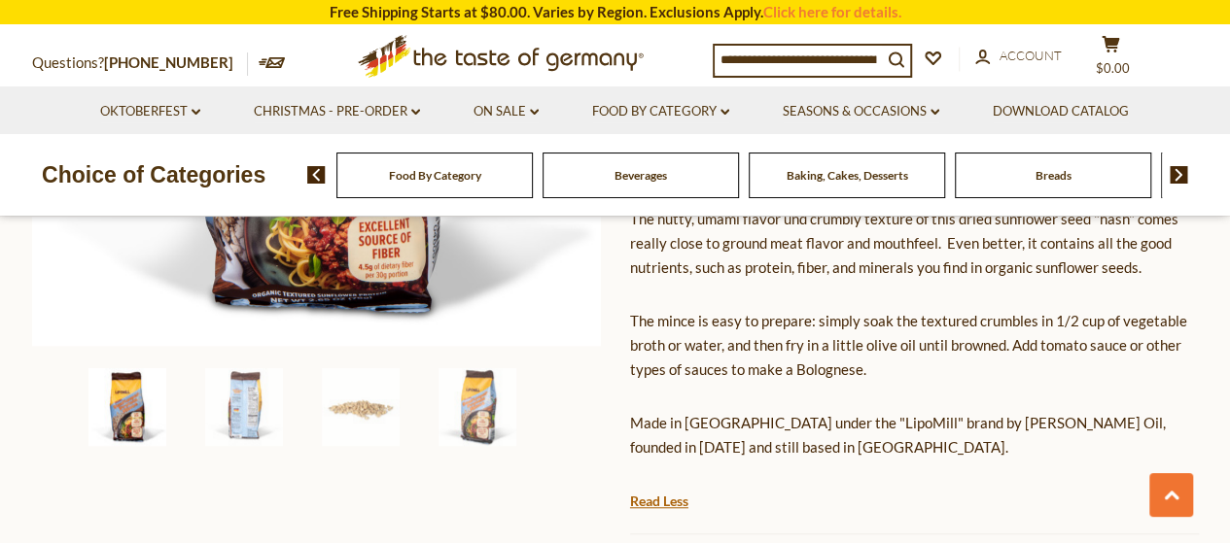
scroll to position [583, 0]
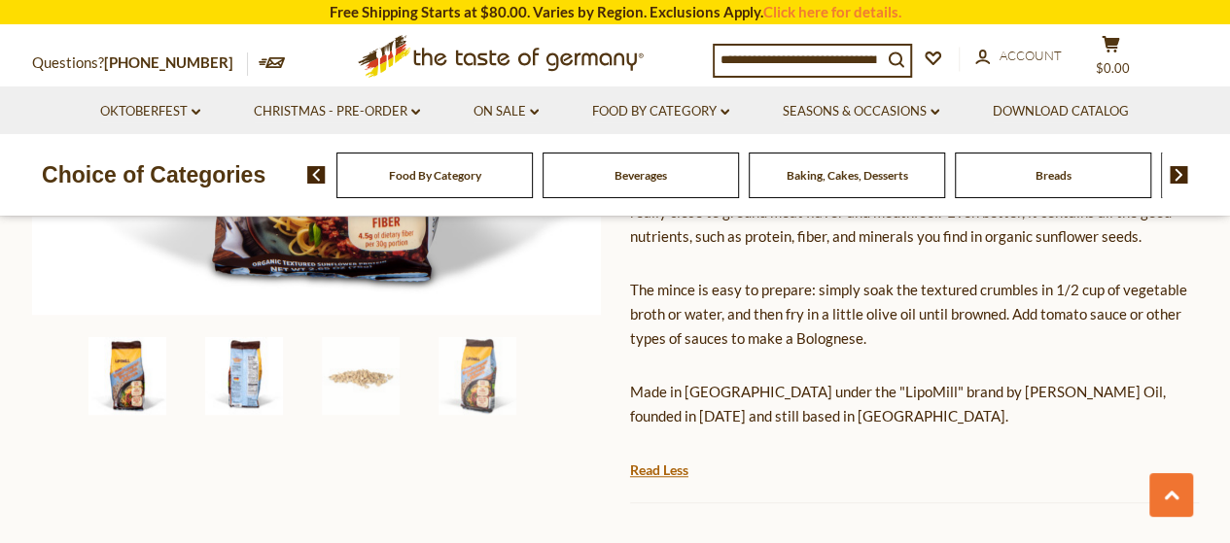
click at [241, 392] on img at bounding box center [244, 376] width 78 height 78
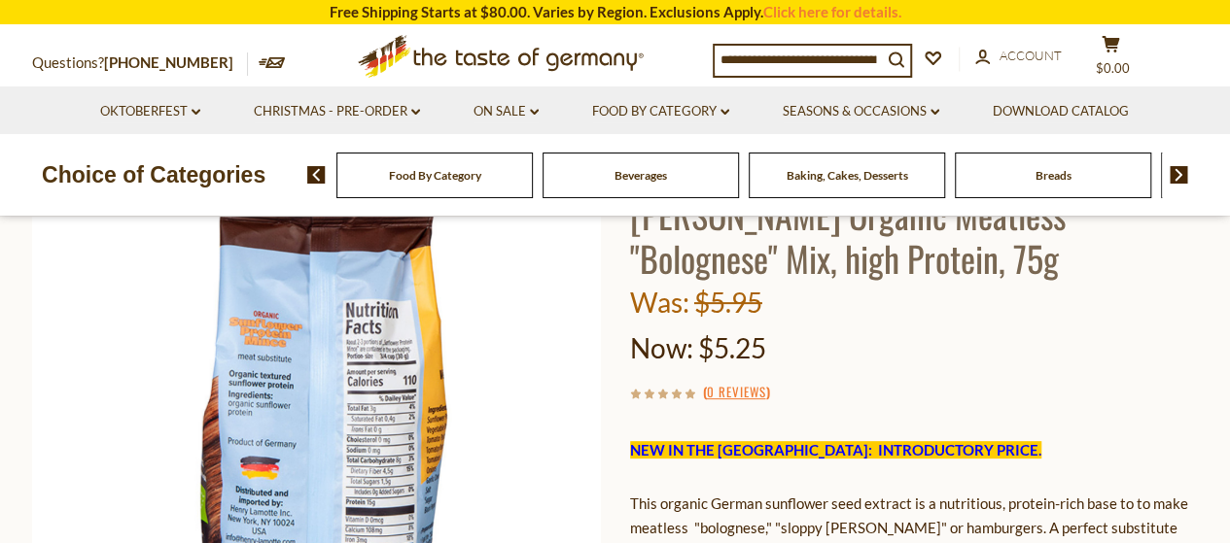
scroll to position [97, 0]
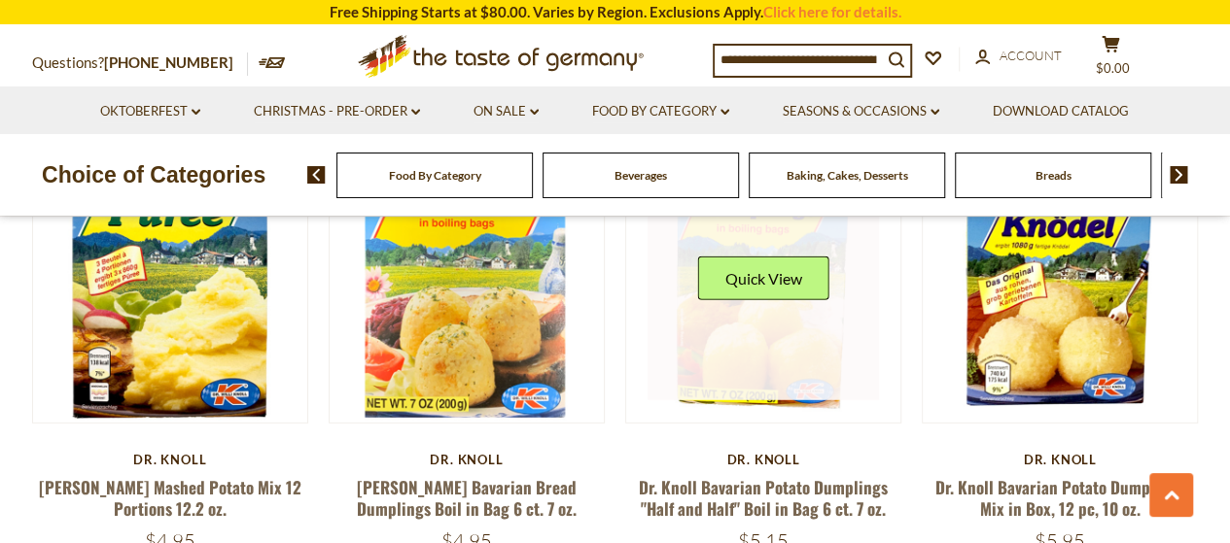
scroll to position [2527, 0]
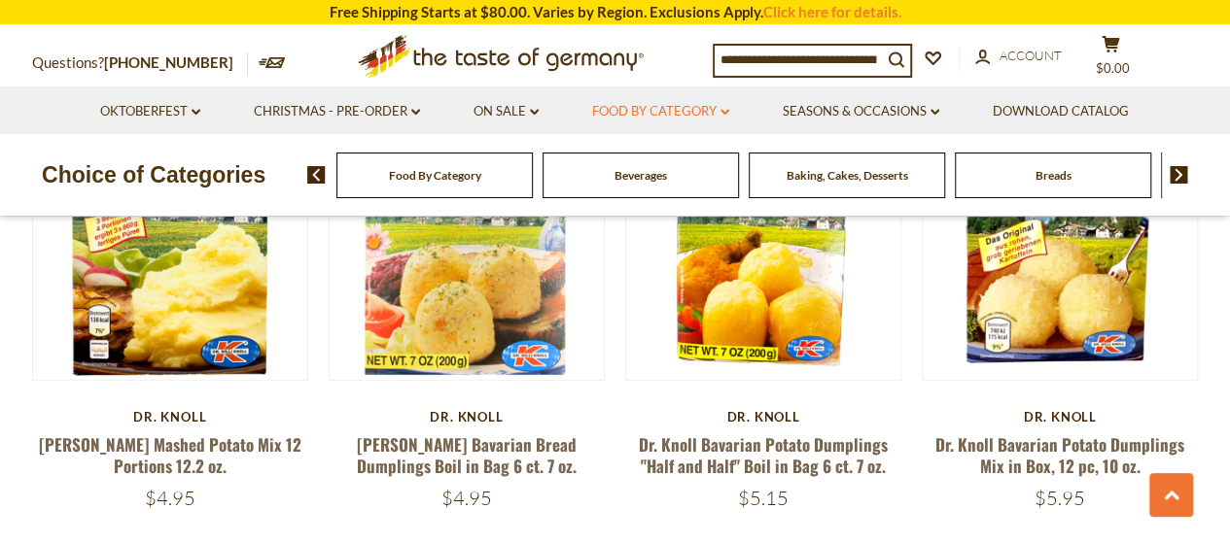
click at [648, 112] on link "Food By Category dropdown_arrow" at bounding box center [660, 111] width 137 height 21
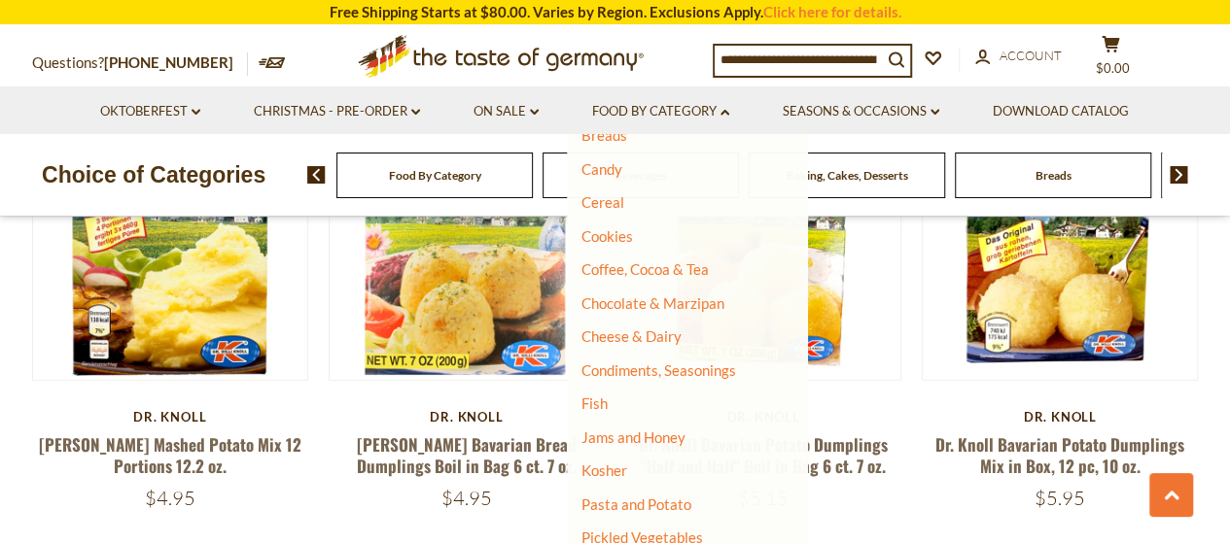
scroll to position [292, 0]
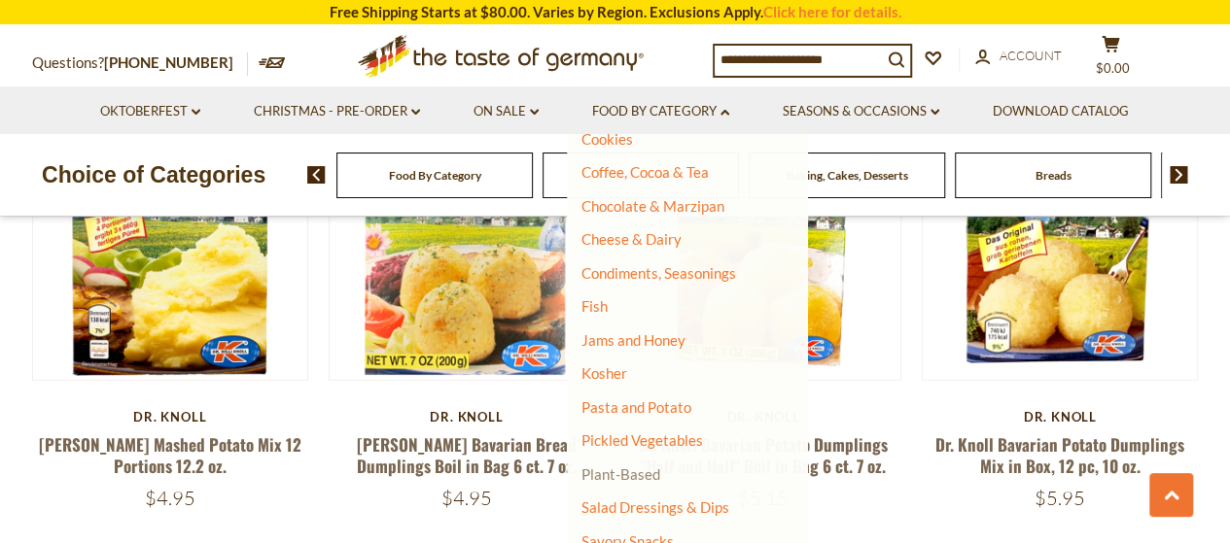
click at [614, 469] on link "Plant-Based" at bounding box center [620, 474] width 79 height 17
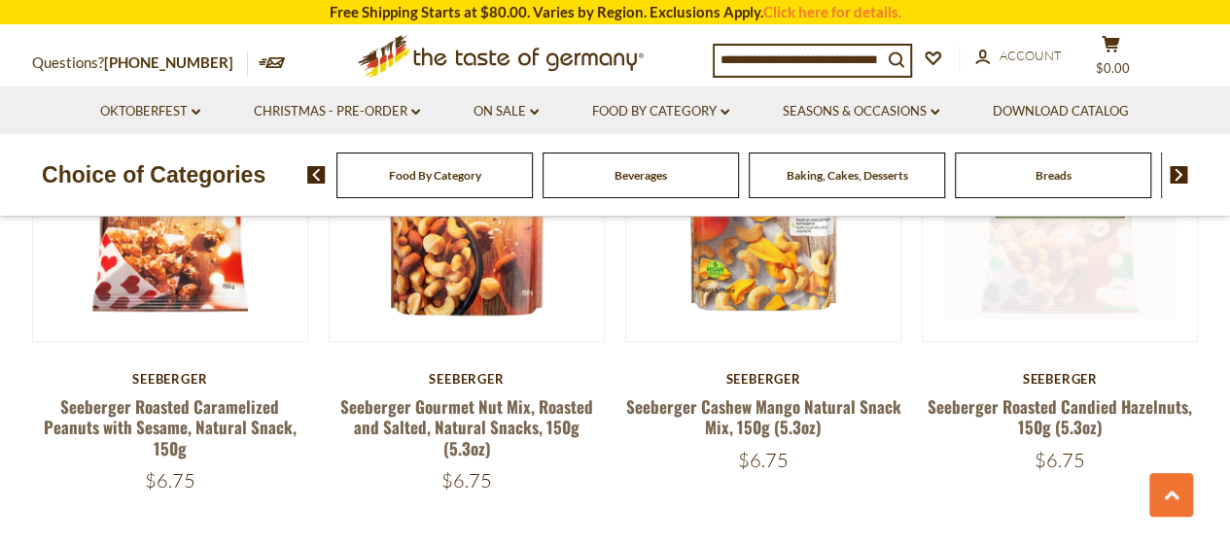
scroll to position [2236, 0]
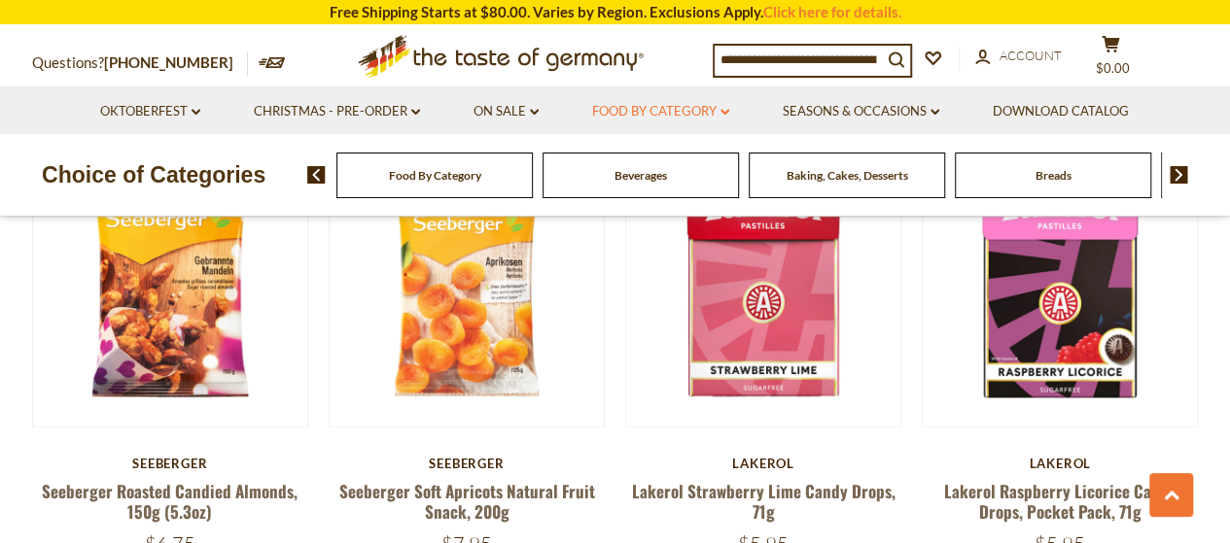
click at [661, 108] on link "Food By Category dropdown_arrow" at bounding box center [660, 111] width 137 height 21
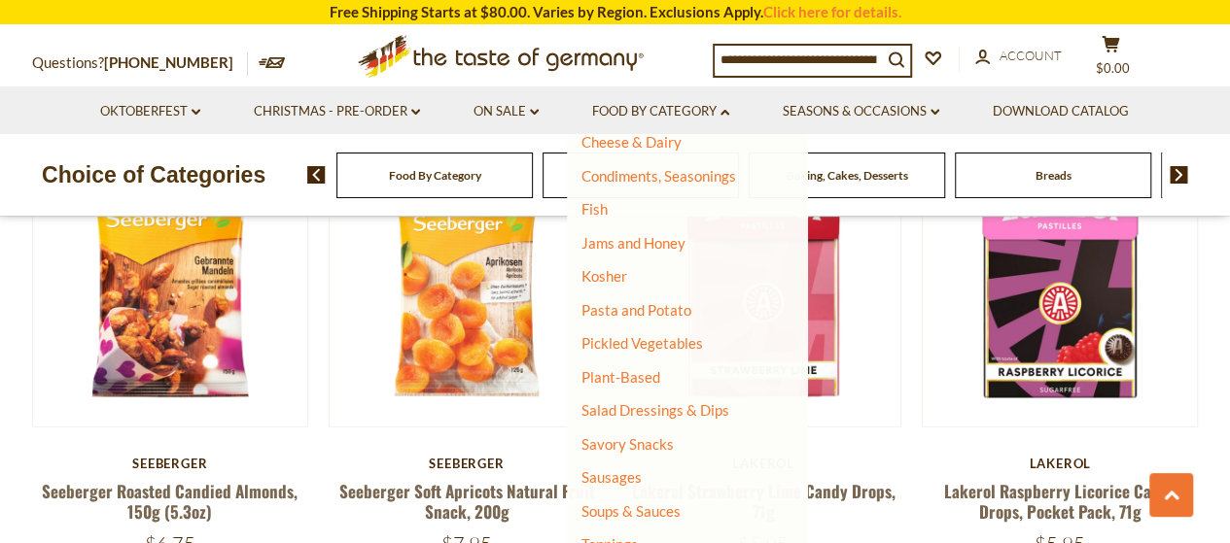
scroll to position [486, 0]
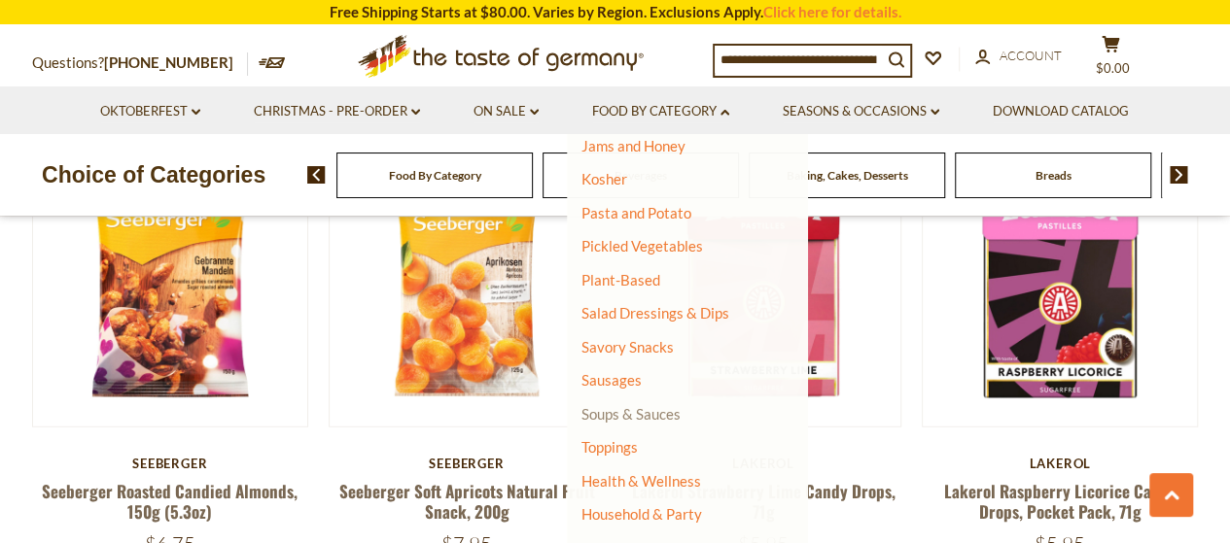
click at [645, 409] on link "Soups & Sauces" at bounding box center [630, 413] width 99 height 17
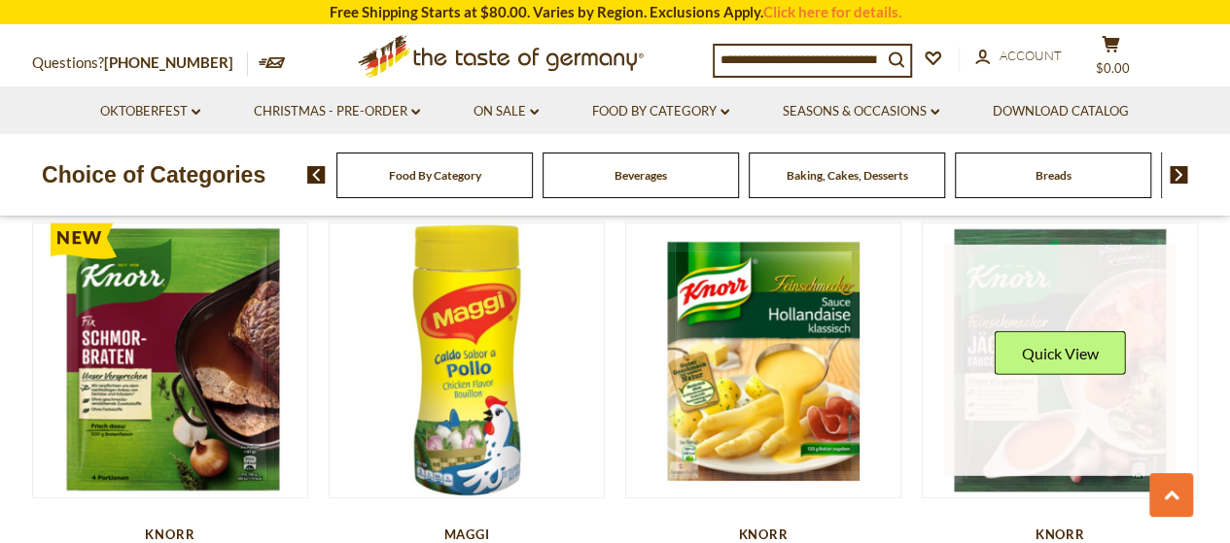
scroll to position [2916, 0]
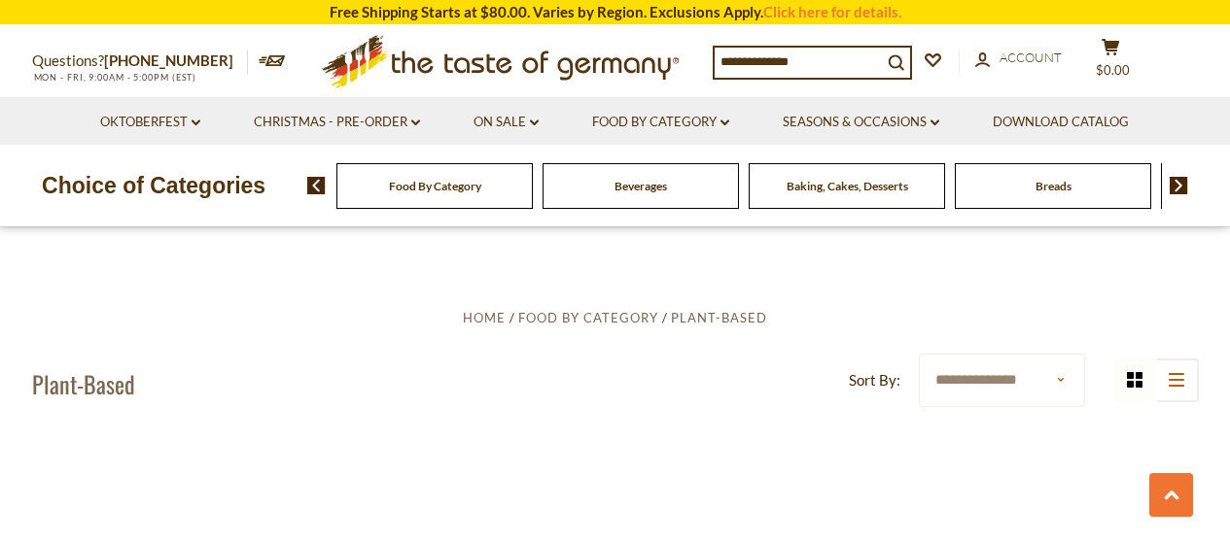
scroll to position [2236, 0]
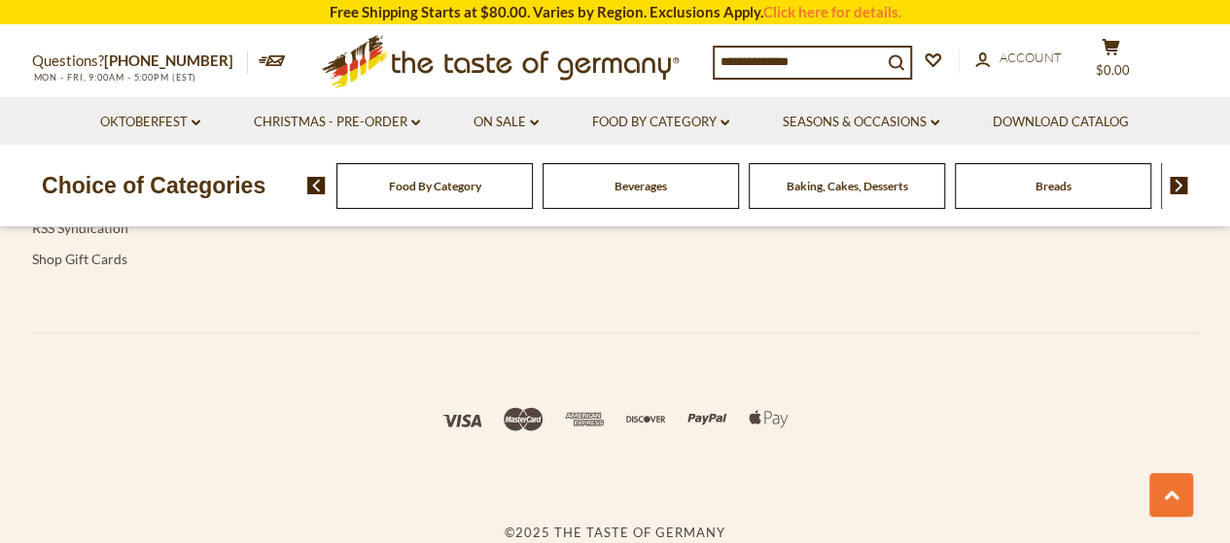
click at [706, 126] on link "Food By Category dropdown_arrow" at bounding box center [660, 122] width 137 height 21
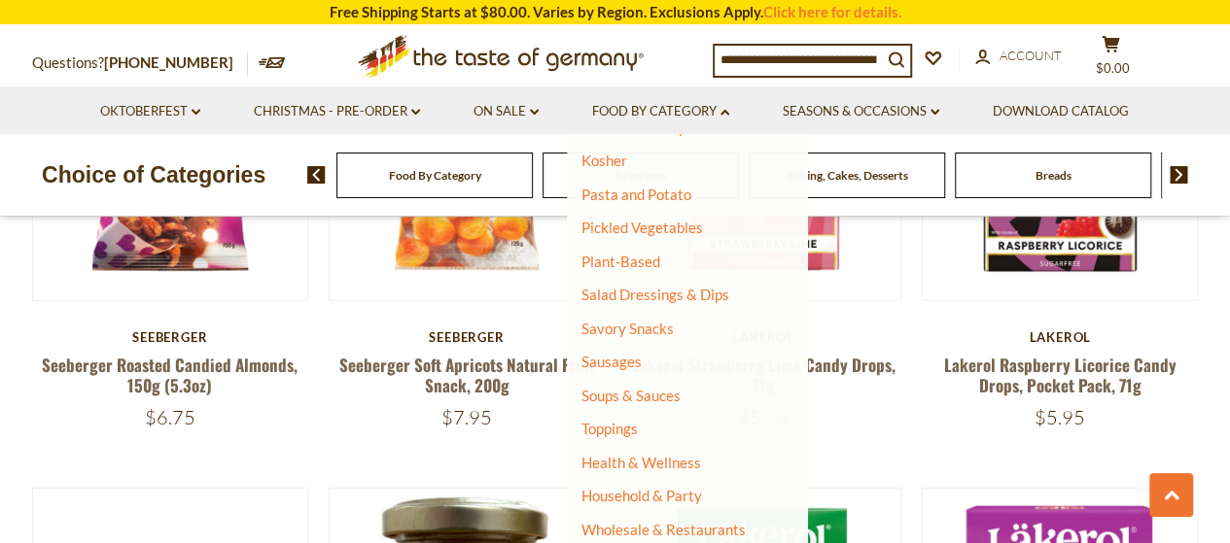
scroll to position [2527, 0]
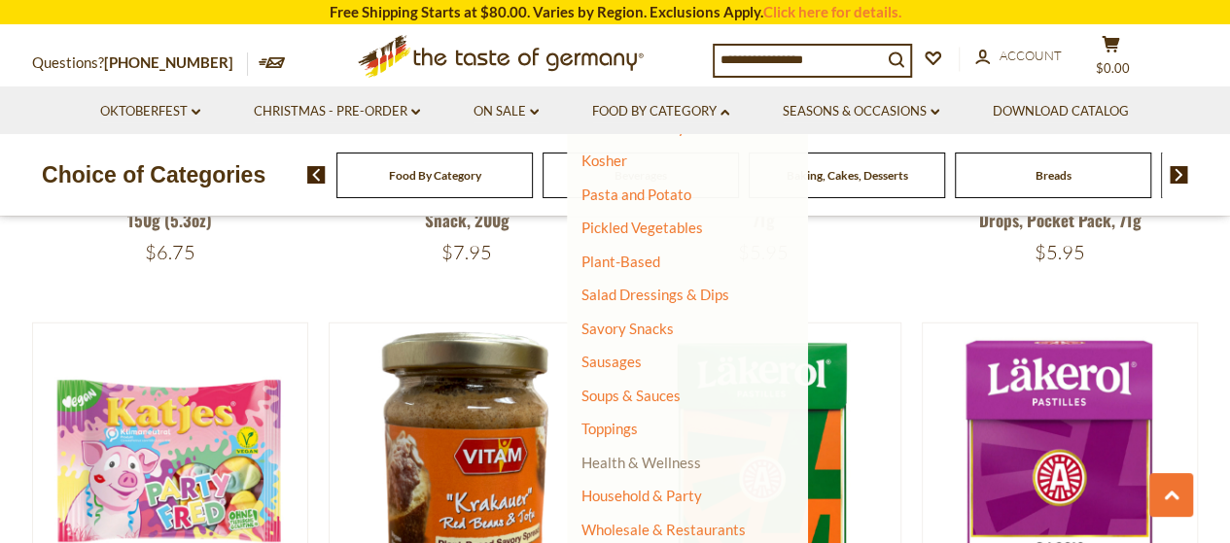
click at [663, 460] on link "Health & Wellness" at bounding box center [641, 462] width 120 height 27
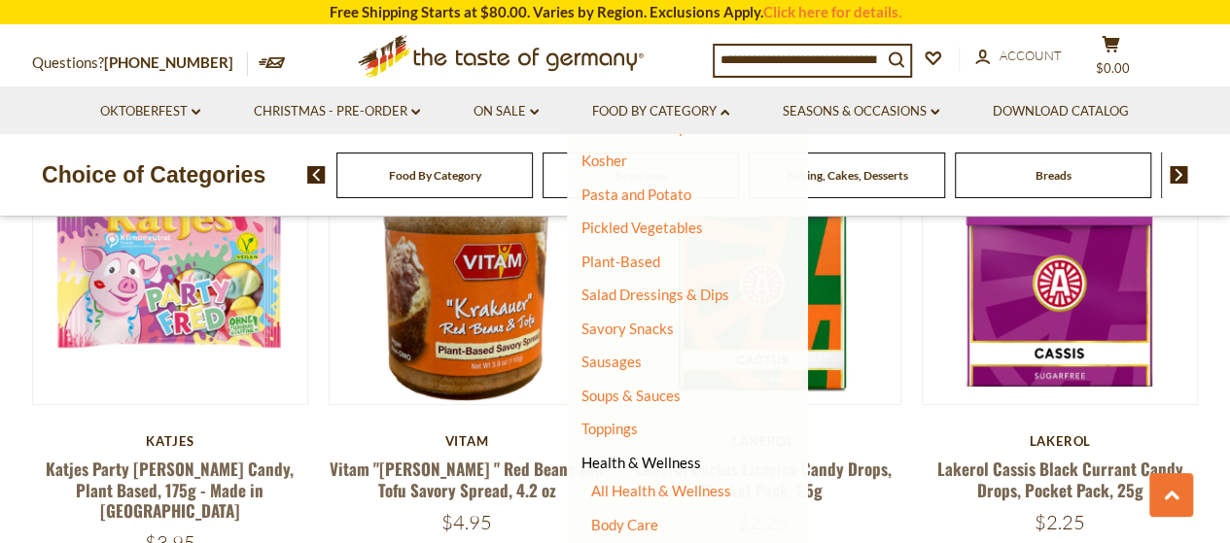
scroll to position [600, 0]
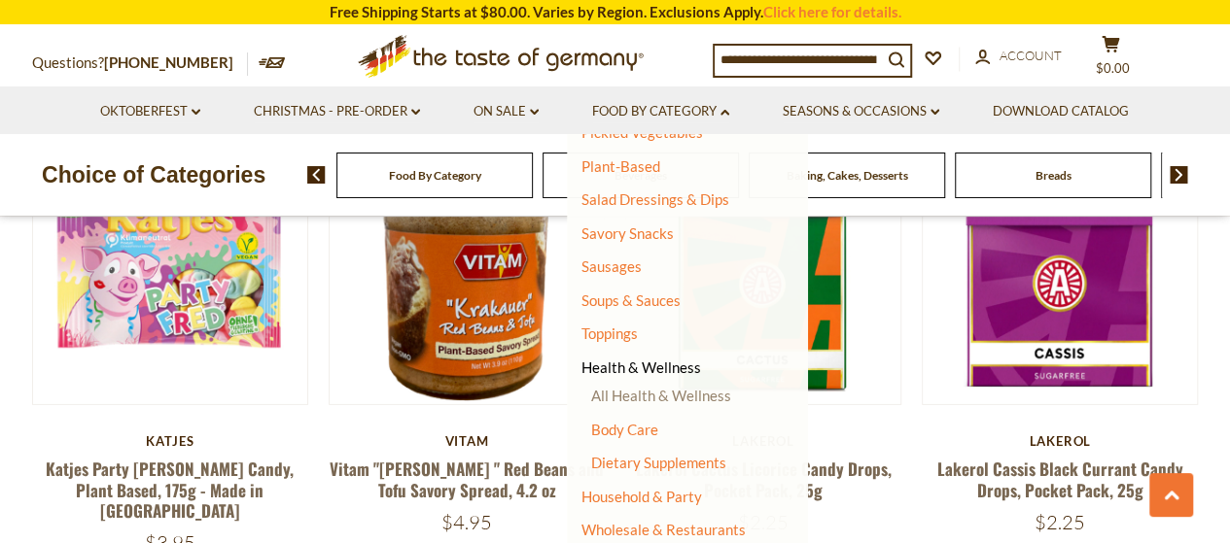
click at [669, 399] on link "All Health & Wellness" at bounding box center [661, 395] width 140 height 17
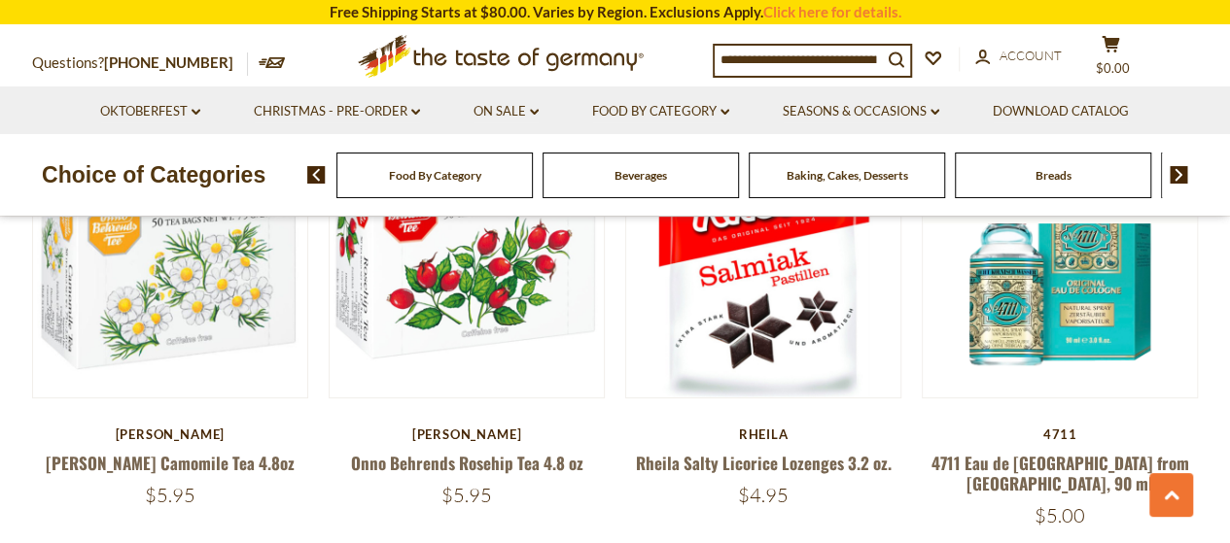
scroll to position [3791, 0]
